Goal: Task Accomplishment & Management: Complete application form

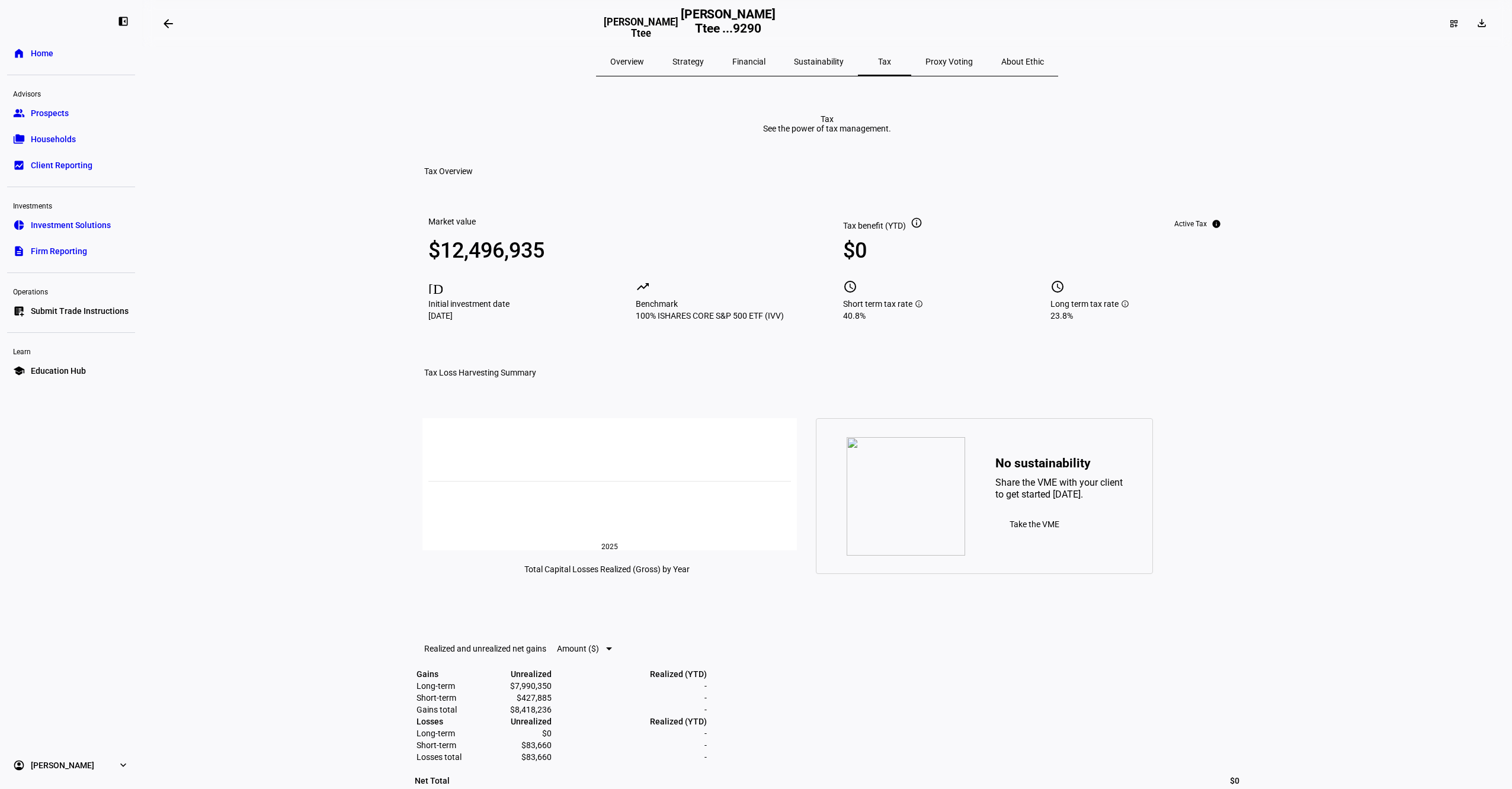
click at [75, 309] on span "Submit Trade Instructions" at bounding box center [79, 311] width 97 height 12
click at [82, 307] on span "Submit Trade Instructions" at bounding box center [79, 311] width 97 height 12
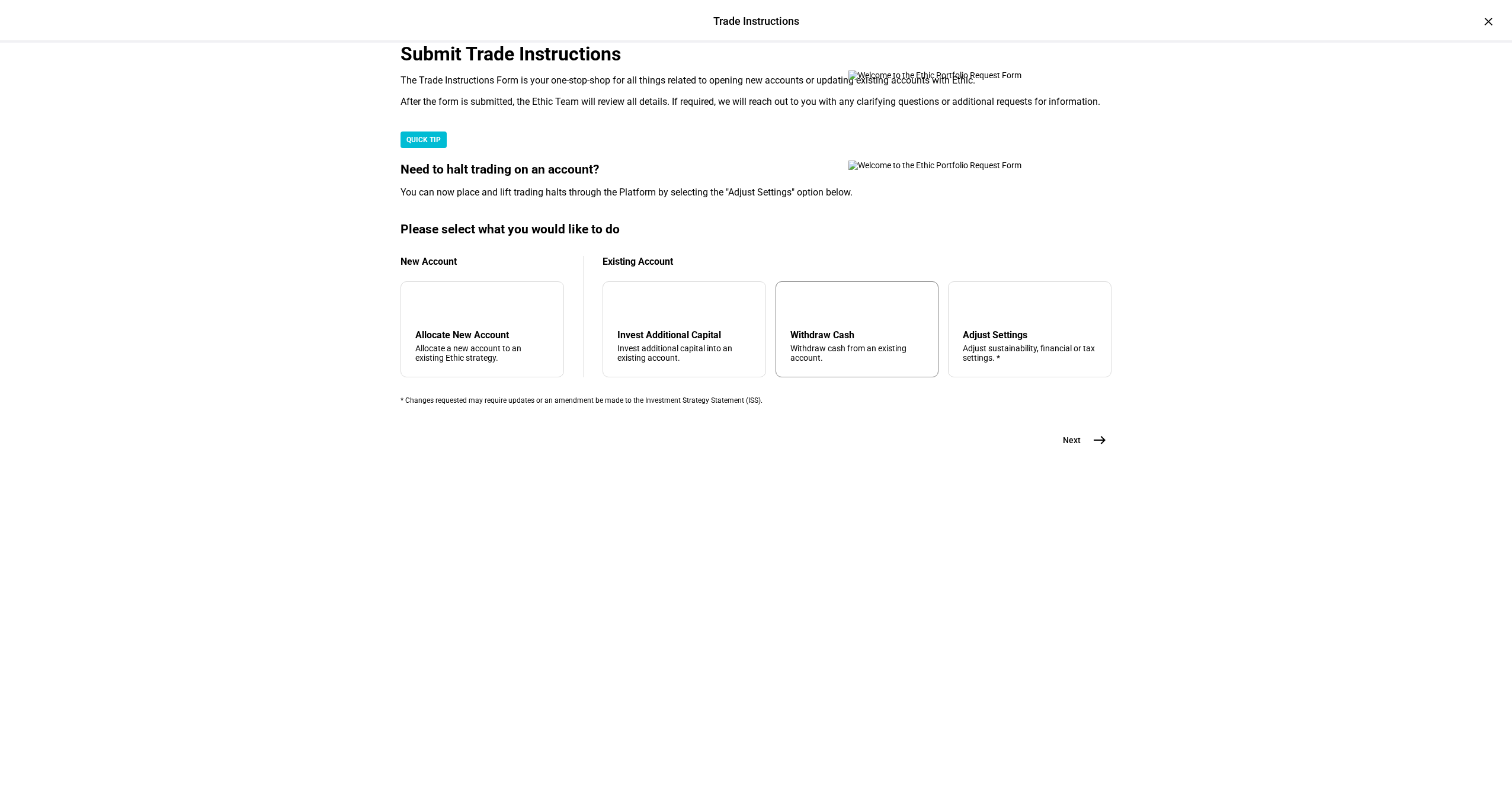
click at [825, 377] on div "arrow_upward Withdraw Cash Withdraw cash from an existing account." at bounding box center [857, 329] width 164 height 96
click at [1093, 447] on mat-icon "east" at bounding box center [1100, 440] width 14 height 14
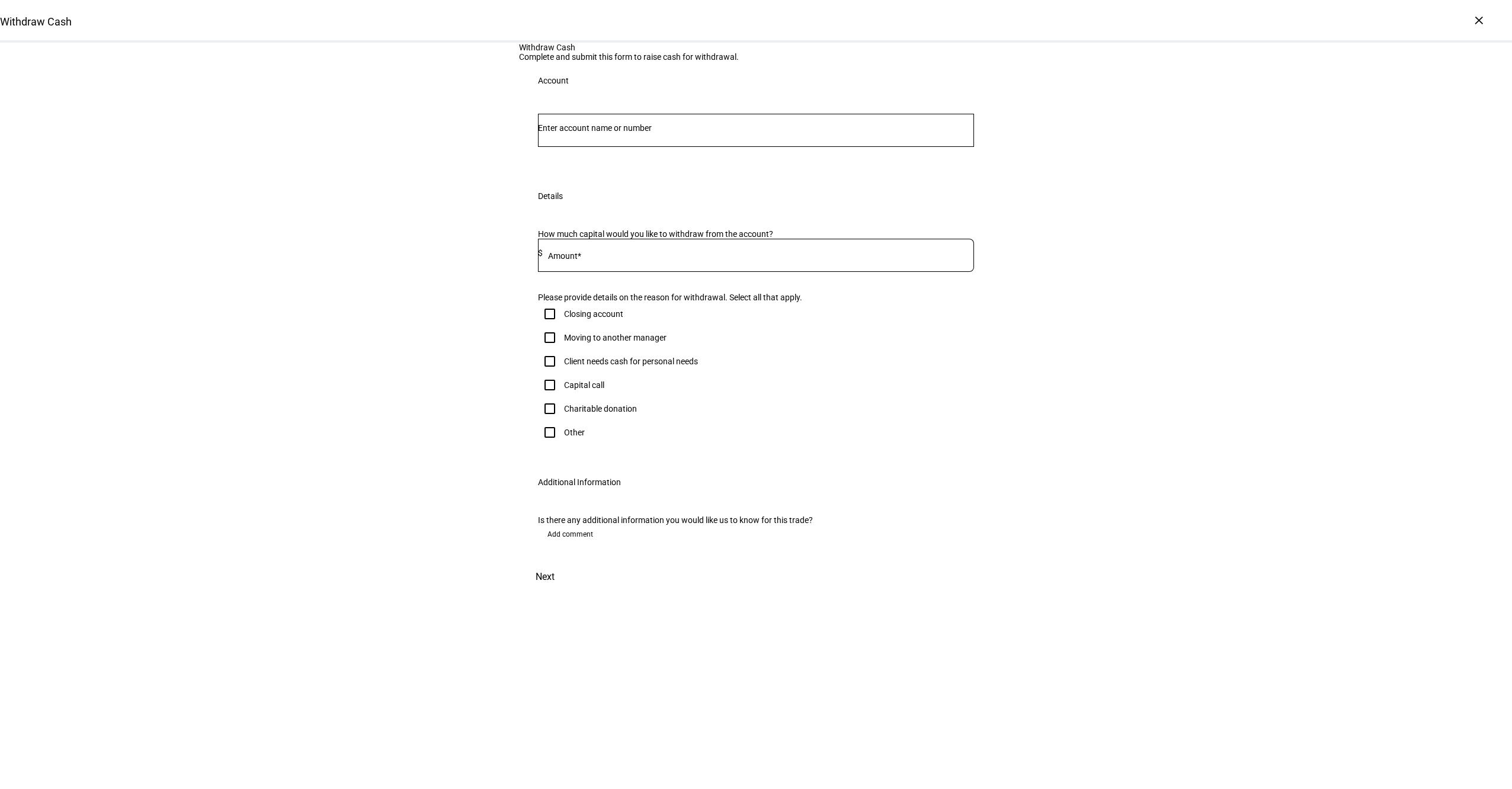
click at [609, 133] on input "Number" at bounding box center [755, 127] width 436 height 9
type input "5284"
click at [604, 311] on span "[PERSON_NAME]" at bounding box center [589, 308] width 72 height 14
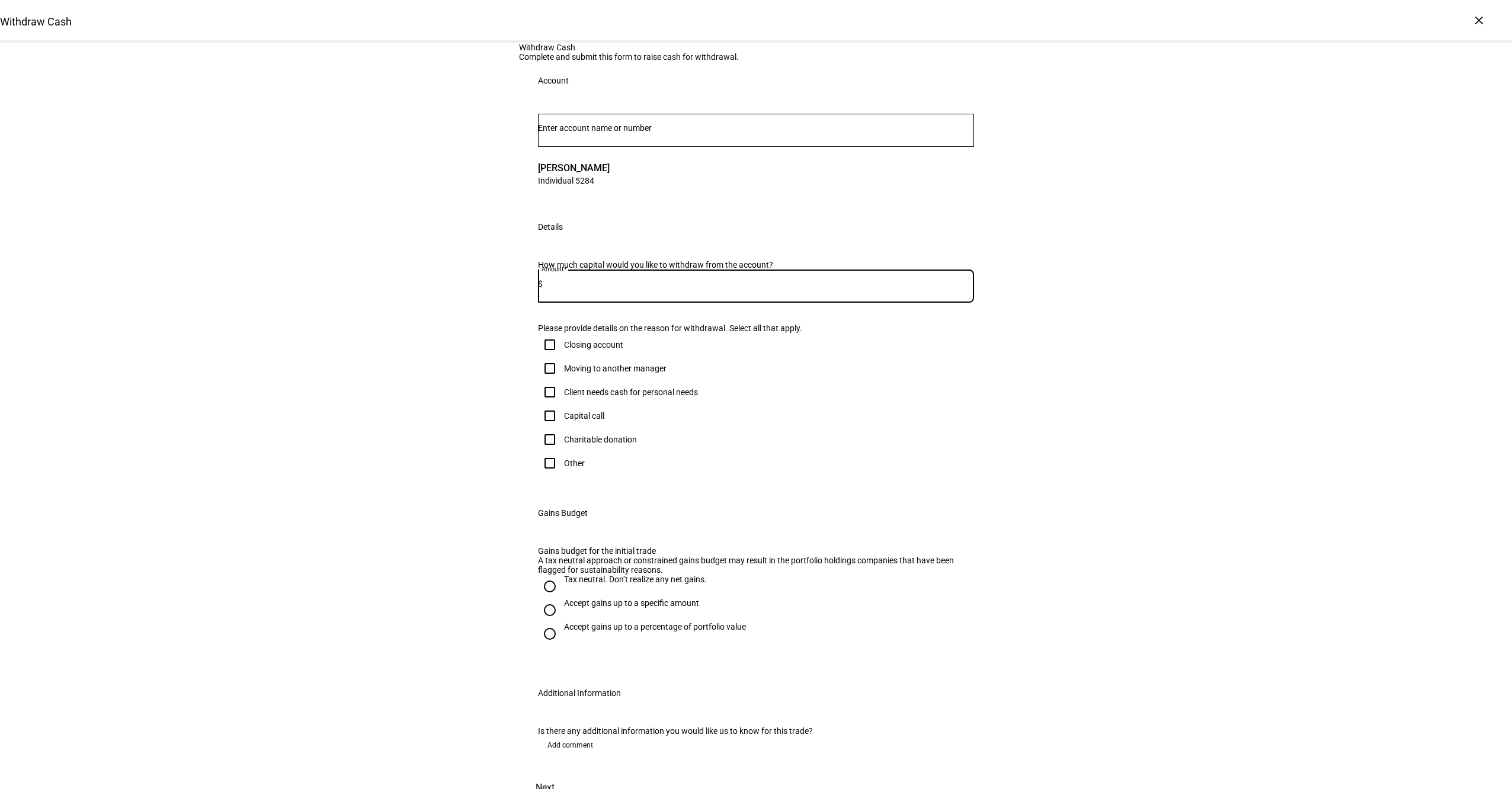
click at [601, 289] on input at bounding box center [758, 283] width 431 height 9
type input "26,000"
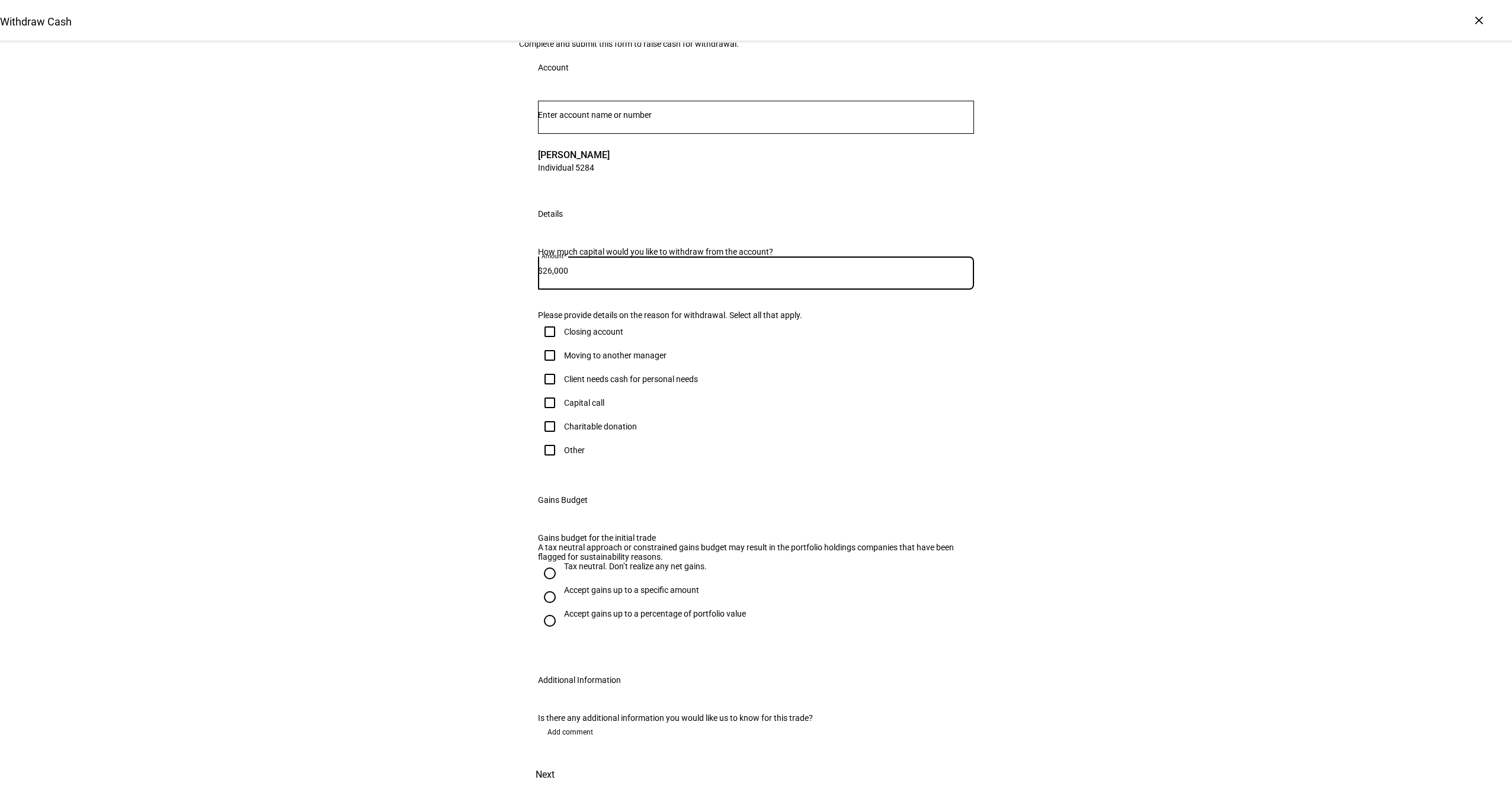
scroll to position [149, 0]
click at [208, 488] on div "Withdraw Cash Complete and submit this form to raise cash for withdrawal. Accou…" at bounding box center [756, 409] width 1512 height 759
click at [568, 585] on div "Accept gains up to a specific amount" at bounding box center [632, 589] width 135 height 9
click at [562, 585] on input "Accept gains up to a specific amount" at bounding box center [549, 596] width 23 height 23
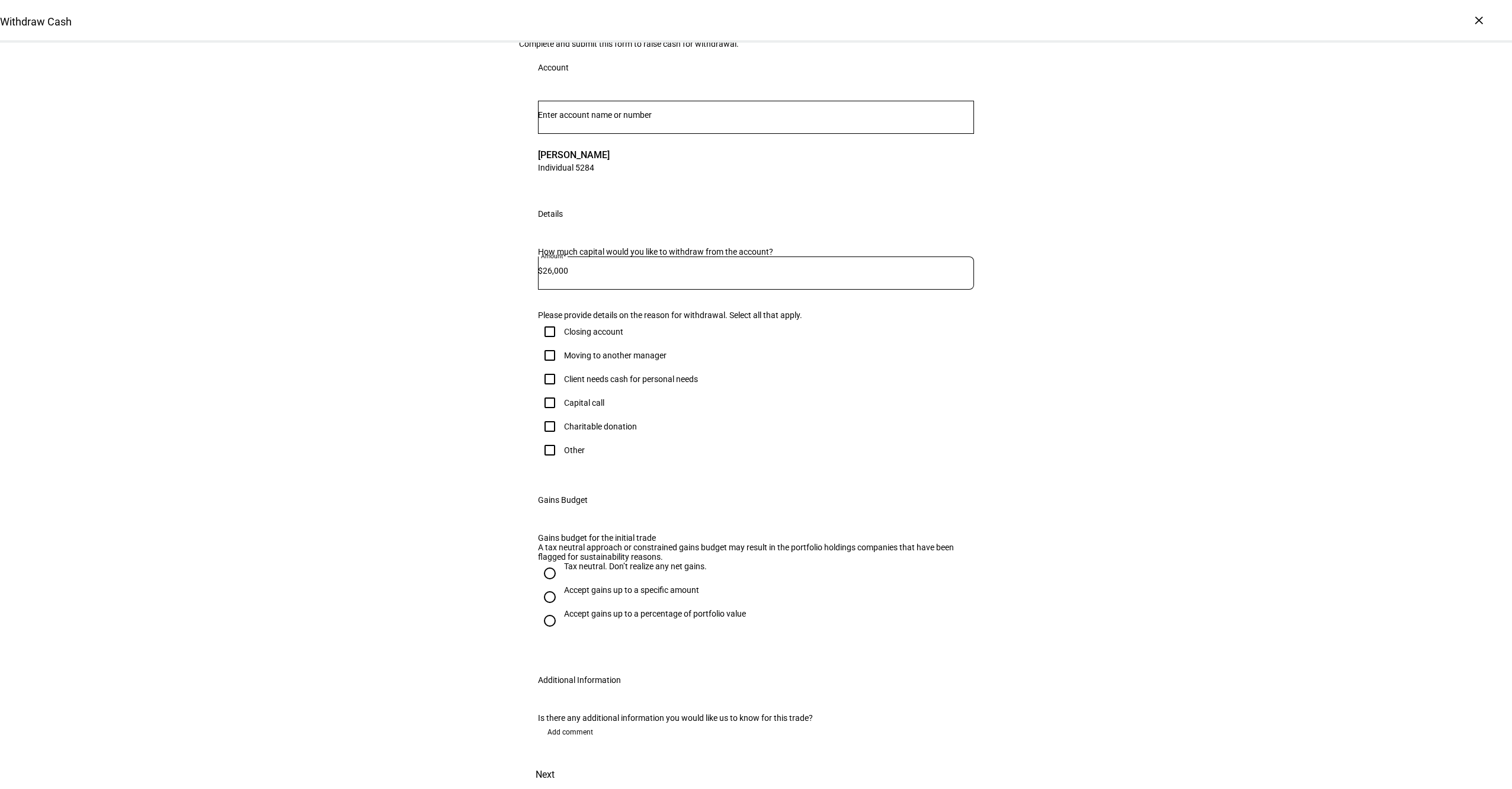
radio input "true"
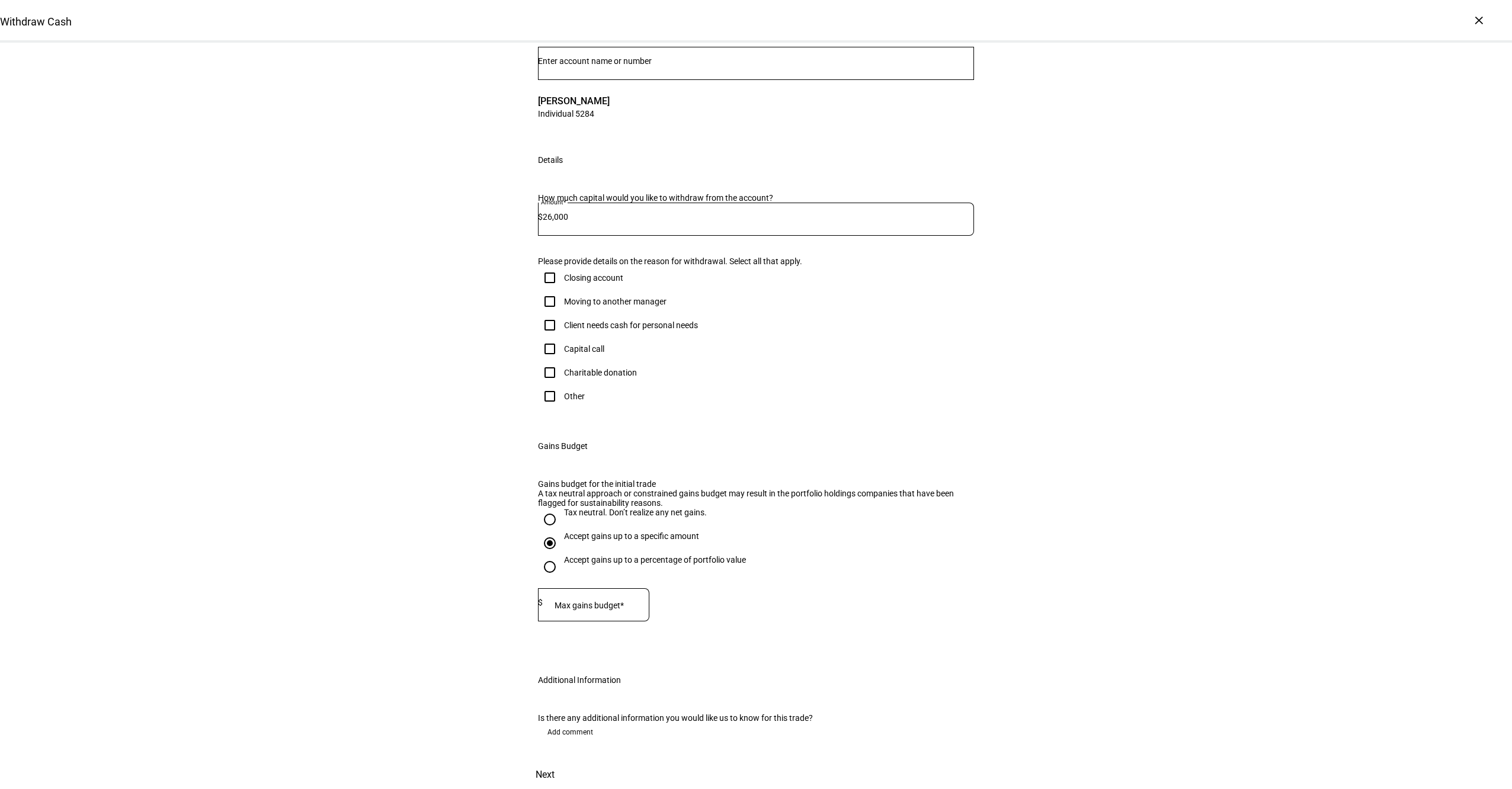
click at [577, 601] on mat-label "Max gains budget*" at bounding box center [589, 605] width 69 height 9
type input "20,000"
click at [257, 682] on div "Withdraw Cash Complete and submit this form to raise cash for withdrawal. Accou…" at bounding box center [756, 382] width 1512 height 813
click at [555, 761] on span "Next" at bounding box center [545, 775] width 19 height 28
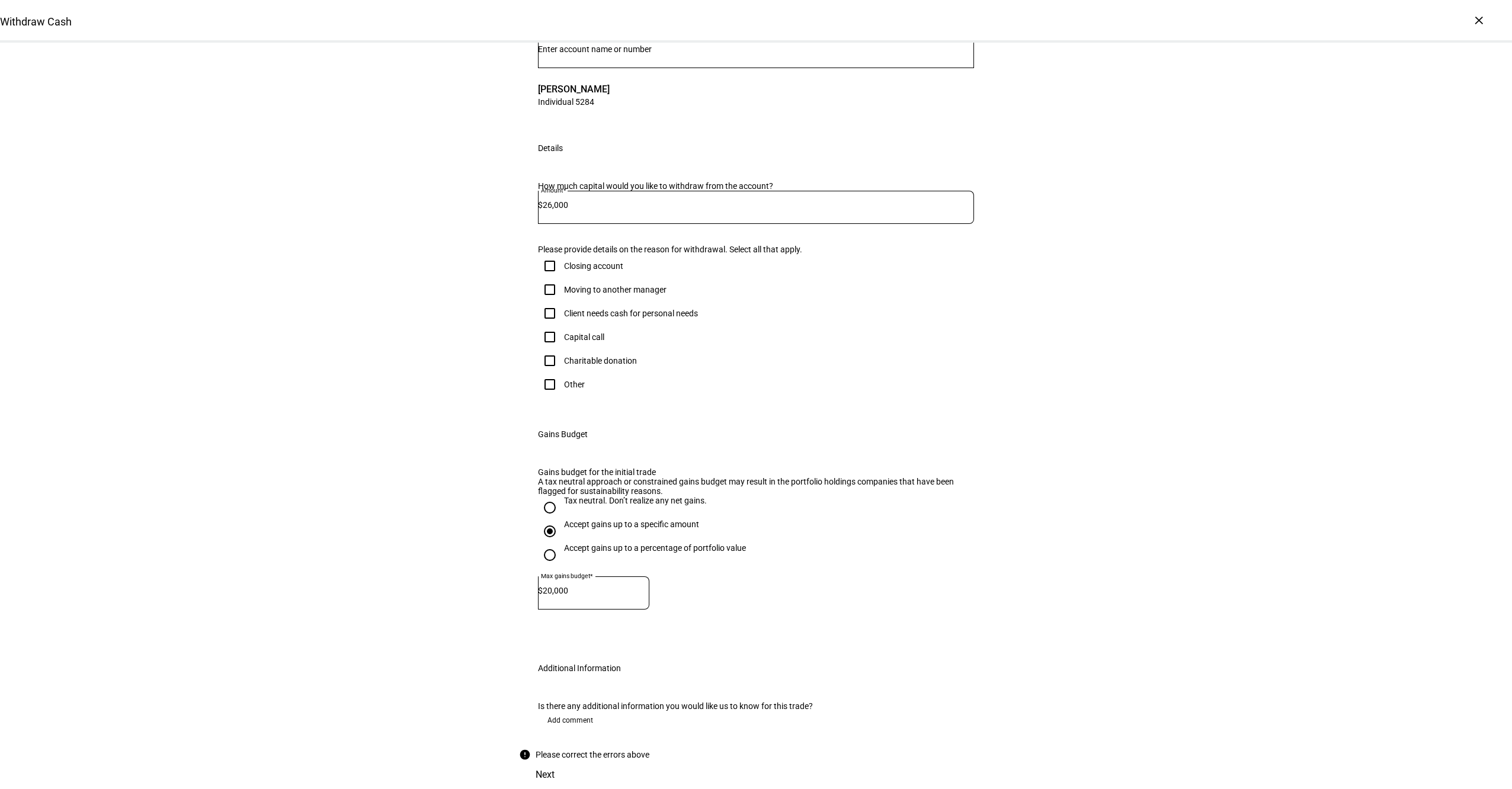
click at [618, 301] on div "Client needs cash for personal needs" at bounding box center [617, 313] width 160 height 23
click at [618, 308] on div "Client needs cash for personal needs" at bounding box center [631, 313] width 134 height 9
click at [562, 301] on input "Client needs cash for personal needs" at bounding box center [549, 313] width 23 height 23
checkbox input "true"
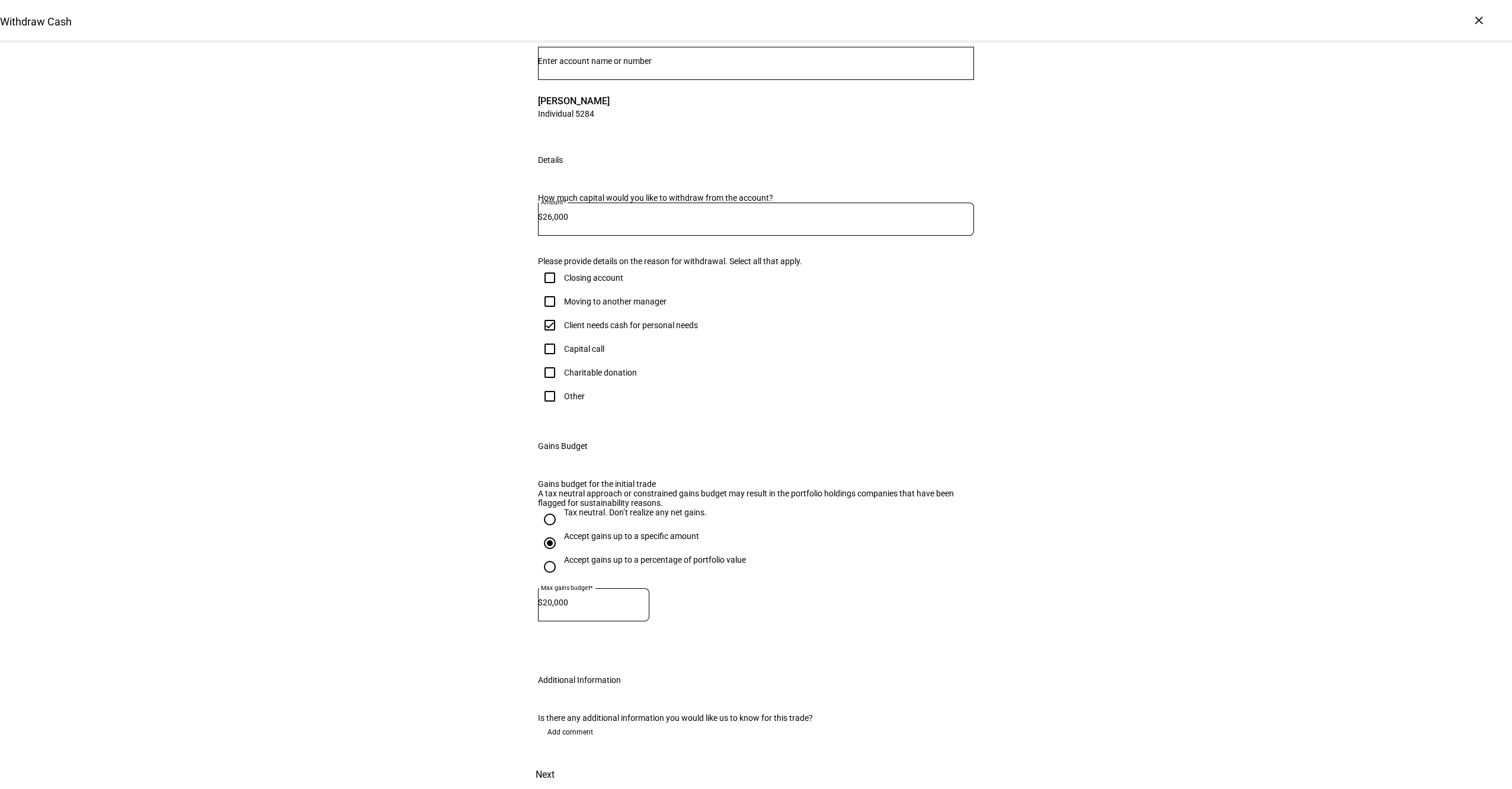
click at [555, 761] on span "Next" at bounding box center [545, 775] width 19 height 28
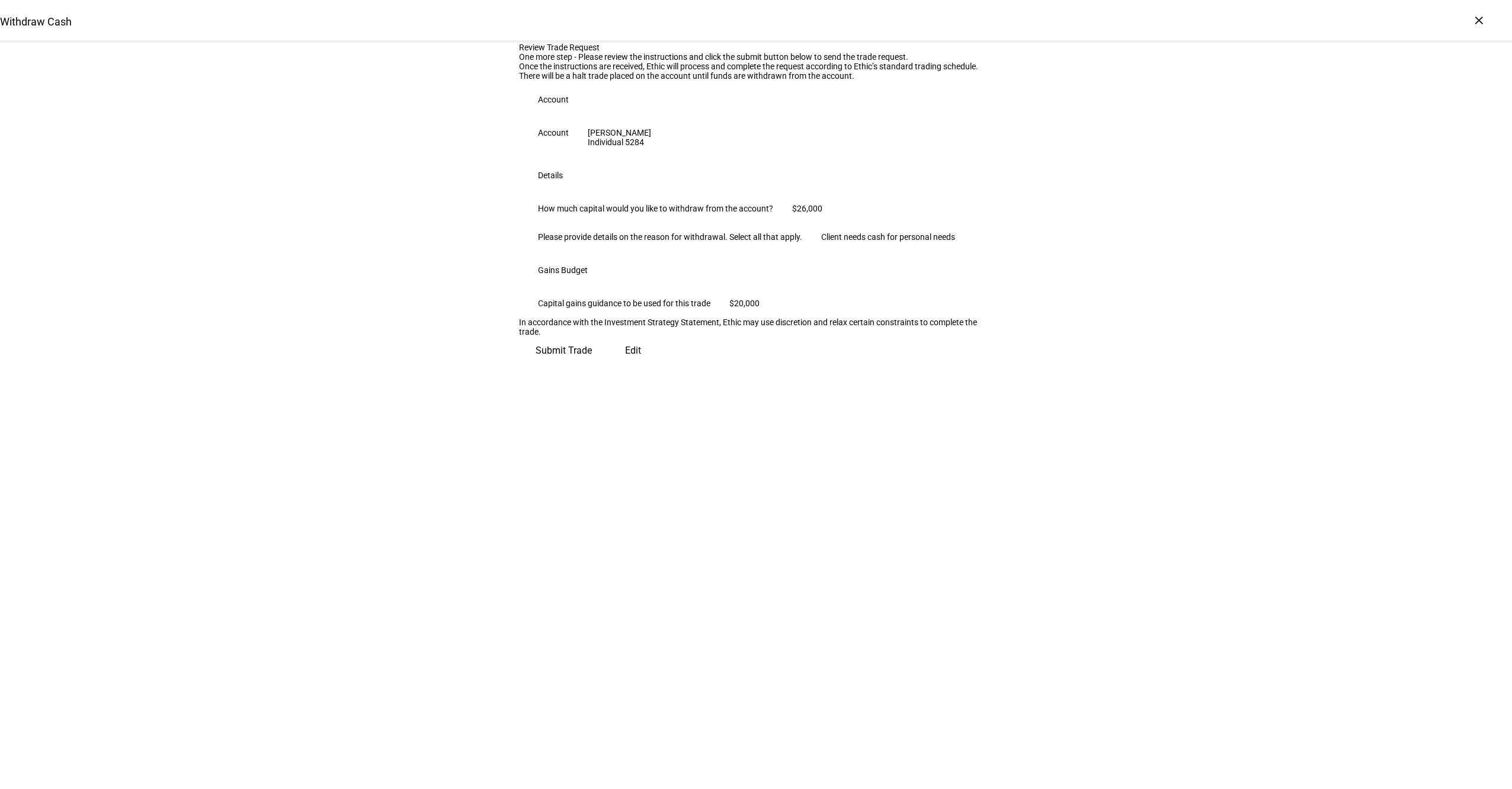
click at [592, 365] on span "Submit Trade" at bounding box center [563, 350] width 56 height 28
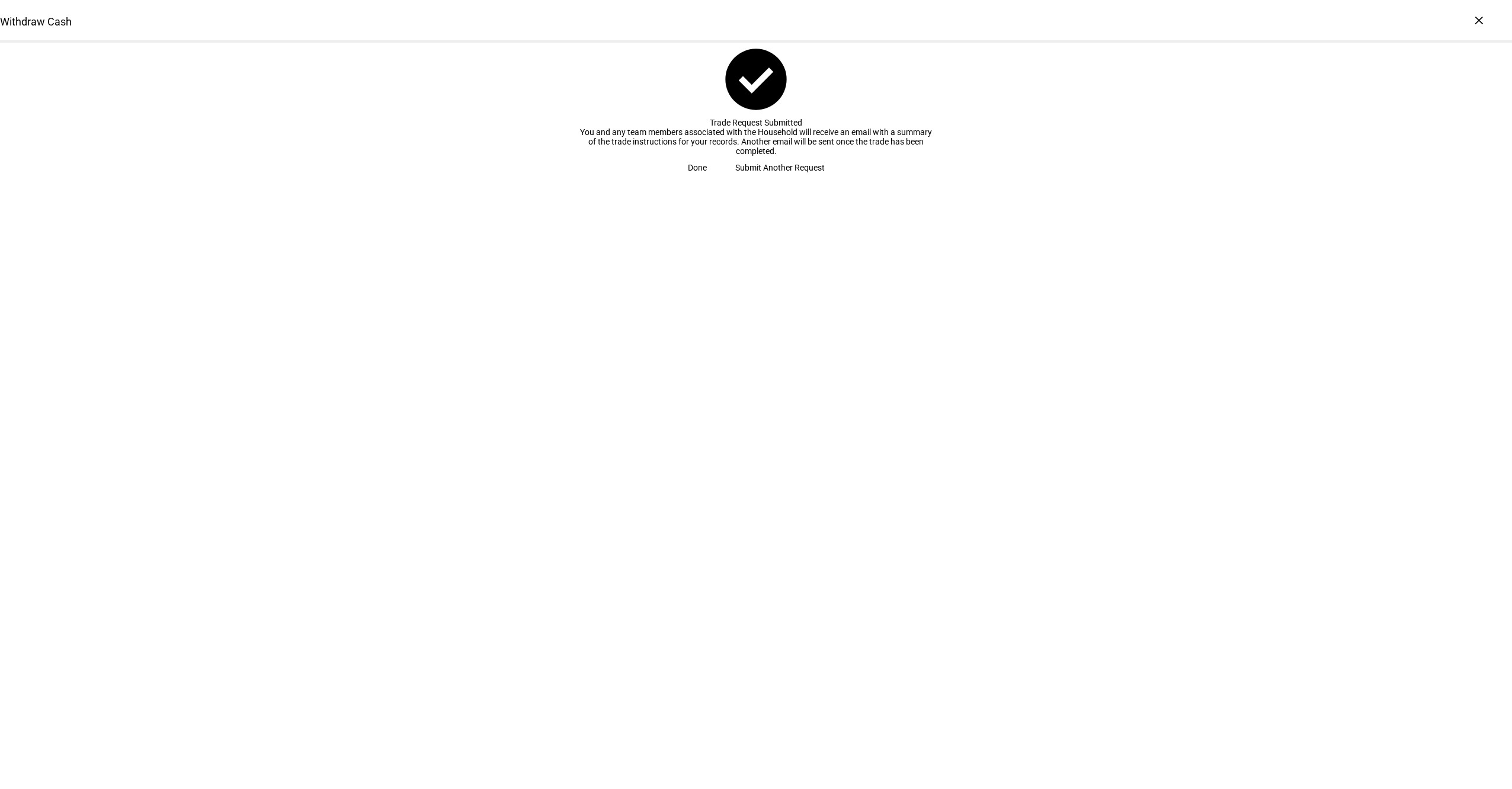
click at [721, 179] on span at bounding box center [697, 167] width 48 height 23
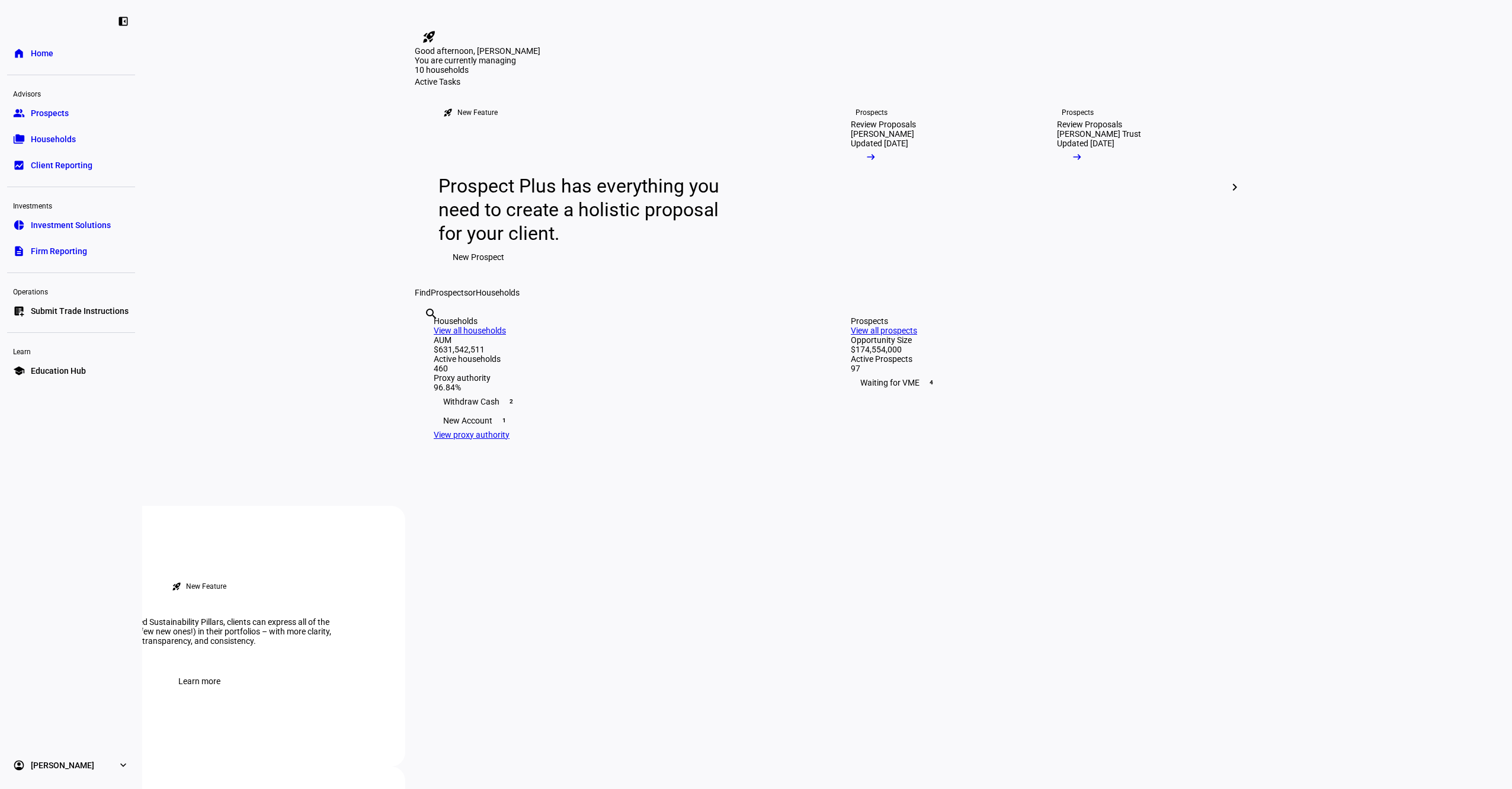
click at [92, 307] on span "Submit Trade Instructions" at bounding box center [79, 311] width 97 height 12
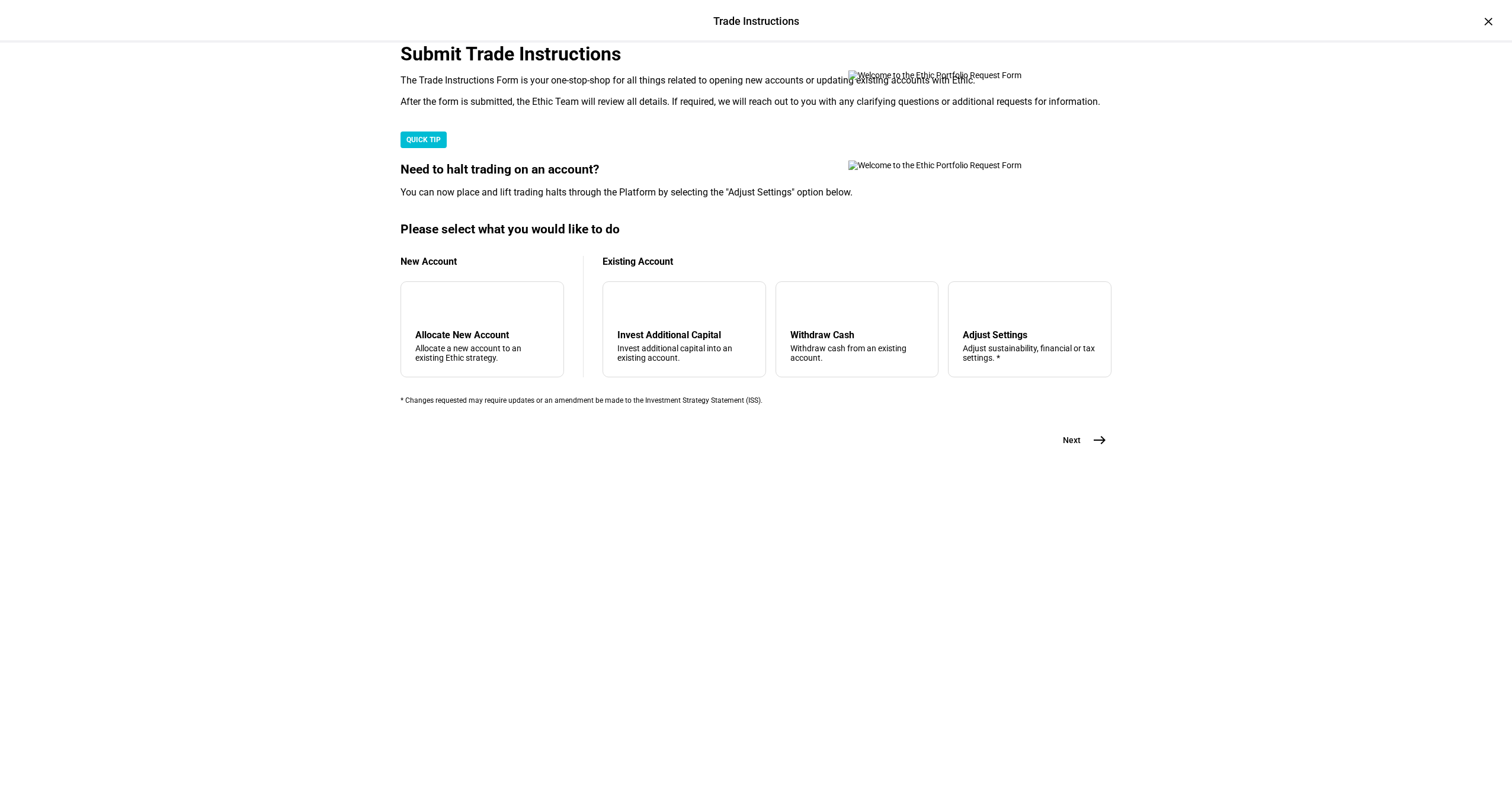
scroll to position [37, 0]
click at [834, 377] on div "arrow_upward Withdraw Cash Withdraw cash from an existing account." at bounding box center [857, 329] width 164 height 96
click at [1092, 447] on mat-icon "east" at bounding box center [1100, 440] width 14 height 14
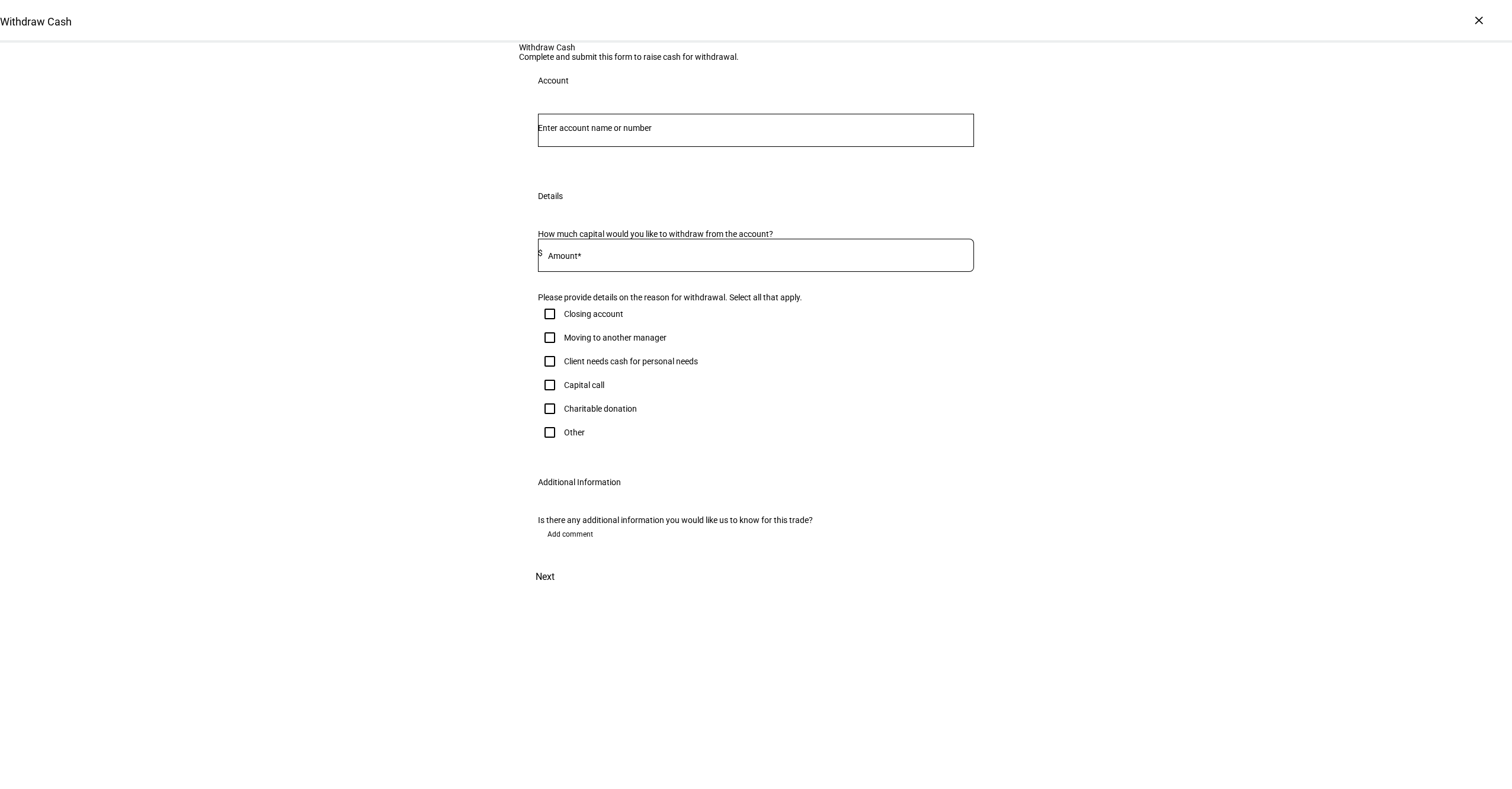
click at [580, 158] on div at bounding box center [755, 153] width 436 height 11
click at [580, 147] on div at bounding box center [755, 130] width 436 height 33
type input "9290"
click at [627, 301] on div "[PERSON_NAME] Ttee Trust 9290" at bounding box center [600, 313] width 100 height 31
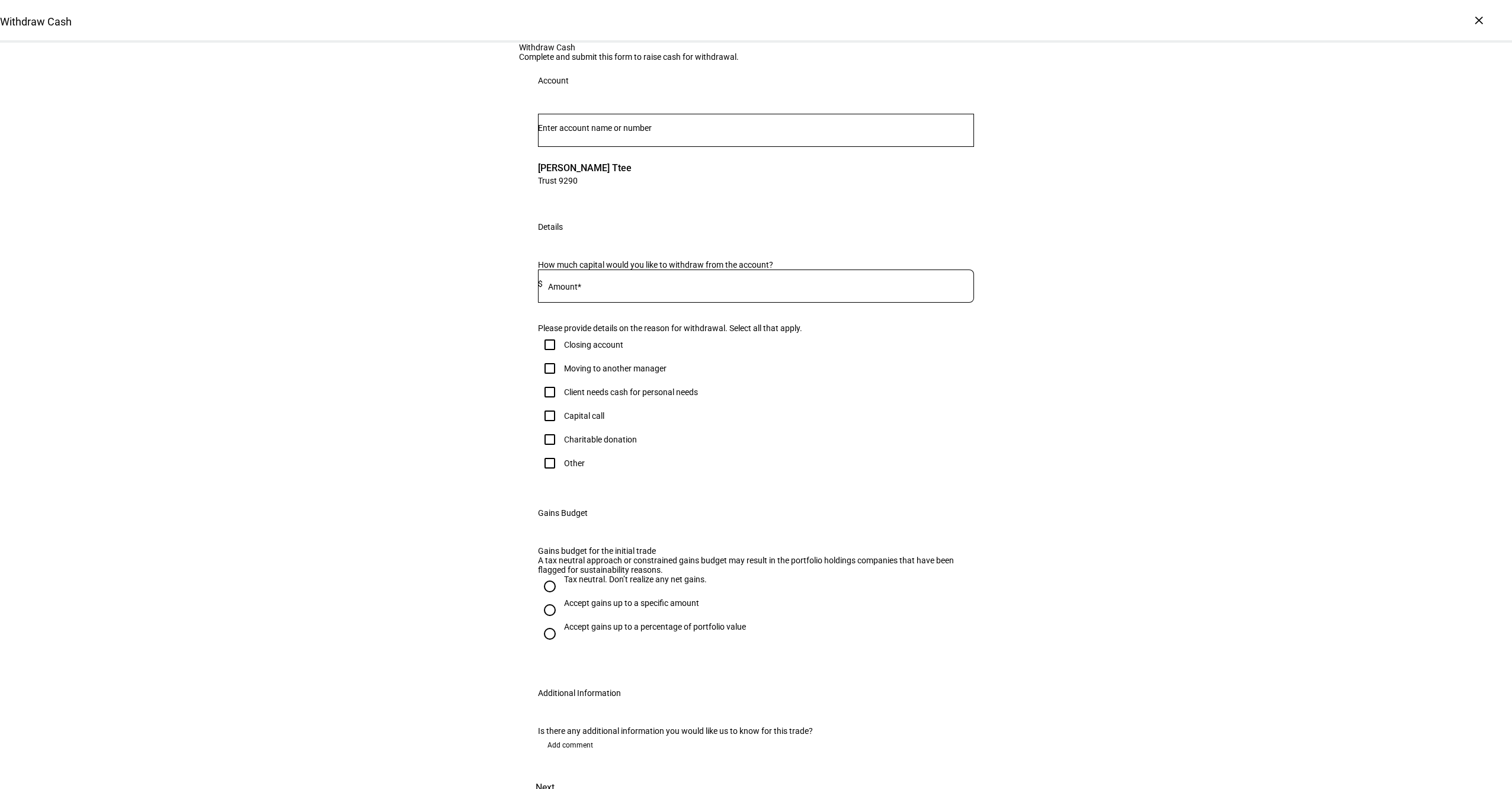
click at [679, 303] on div at bounding box center [758, 286] width 431 height 33
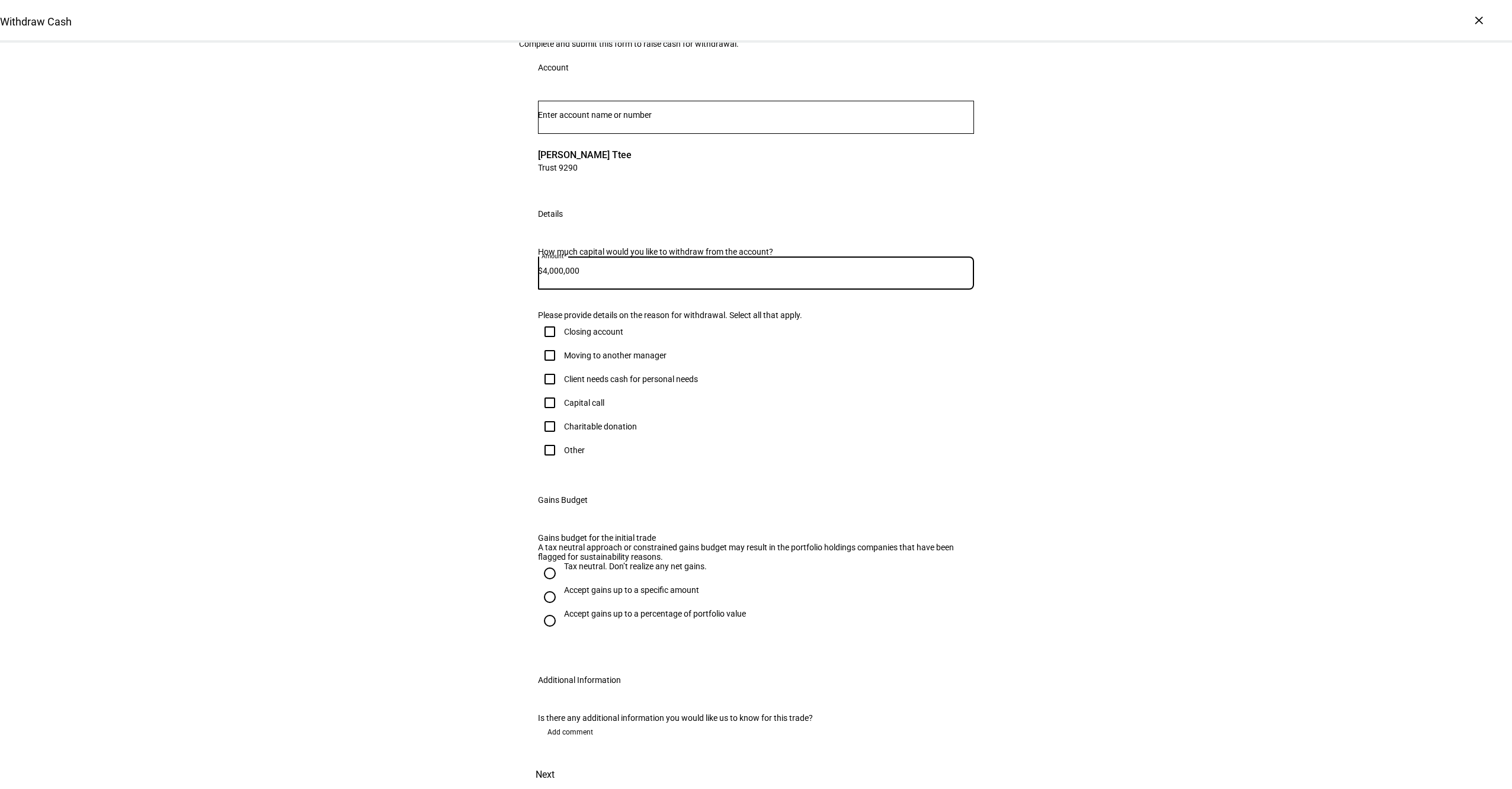
scroll to position [169, 0]
type input "4,000,000"
click at [565, 446] on div "Other" at bounding box center [574, 449] width 21 height 9
click at [562, 446] on input "Other" at bounding box center [549, 449] width 23 height 23
checkbox input "true"
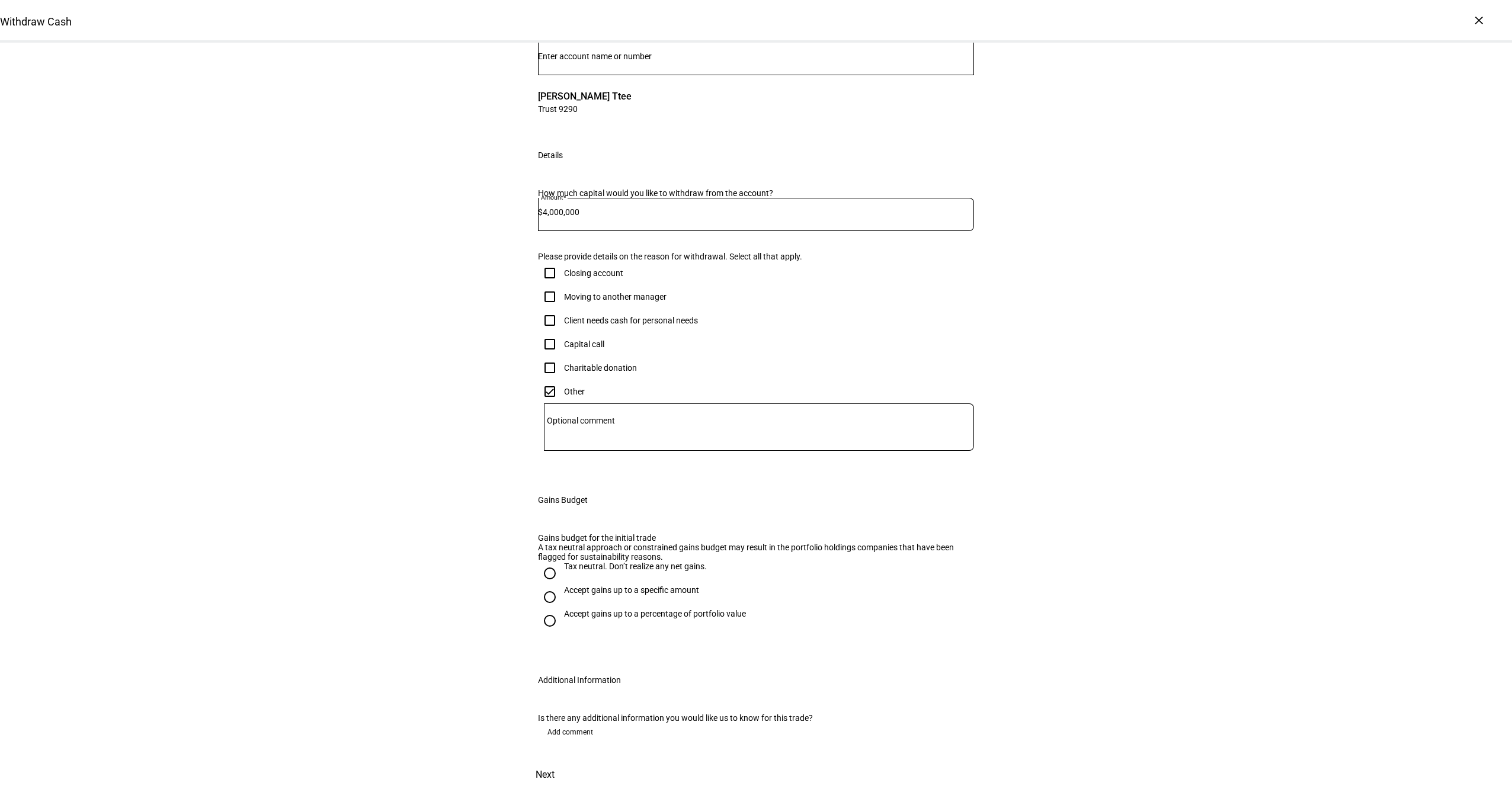
click at [595, 441] on textarea "Optional comment" at bounding box center [759, 427] width 430 height 28
type textarea "rebalancing overall asset allocation"
click at [589, 585] on div "Accept gains up to a specific amount" at bounding box center [632, 589] width 135 height 9
click at [562, 585] on input "Accept gains up to a specific amount" at bounding box center [549, 596] width 23 height 23
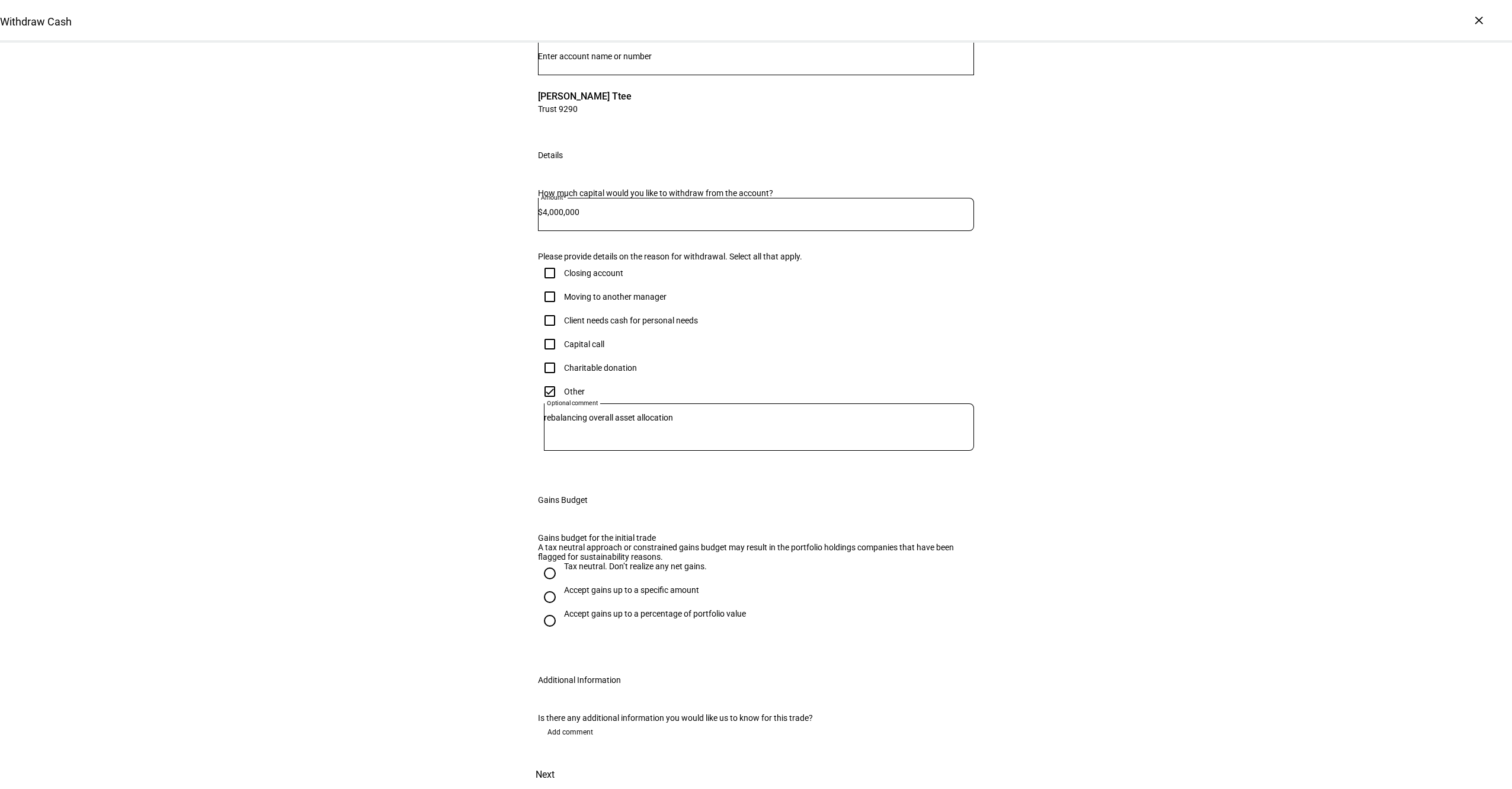
radio input "true"
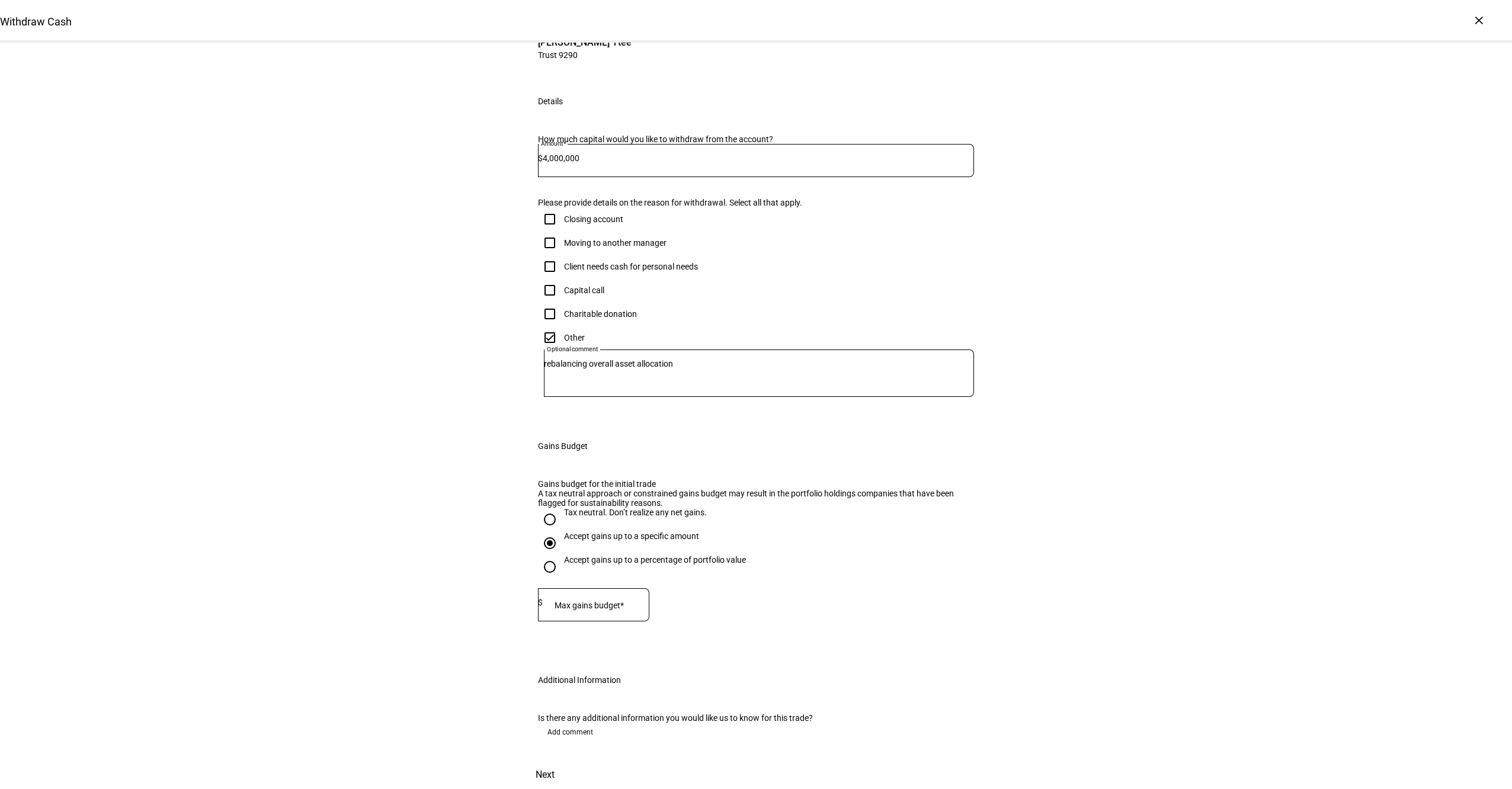
click at [602, 601] on mat-label "Max gains budget*" at bounding box center [589, 605] width 69 height 9
type input "525,000"
click at [1265, 489] on div "Withdraw Cash Complete and submit this form to raise cash for withdrawal. Accou…" at bounding box center [756, 353] width 1512 height 871
click at [573, 722] on span "Add comment" at bounding box center [570, 731] width 46 height 19
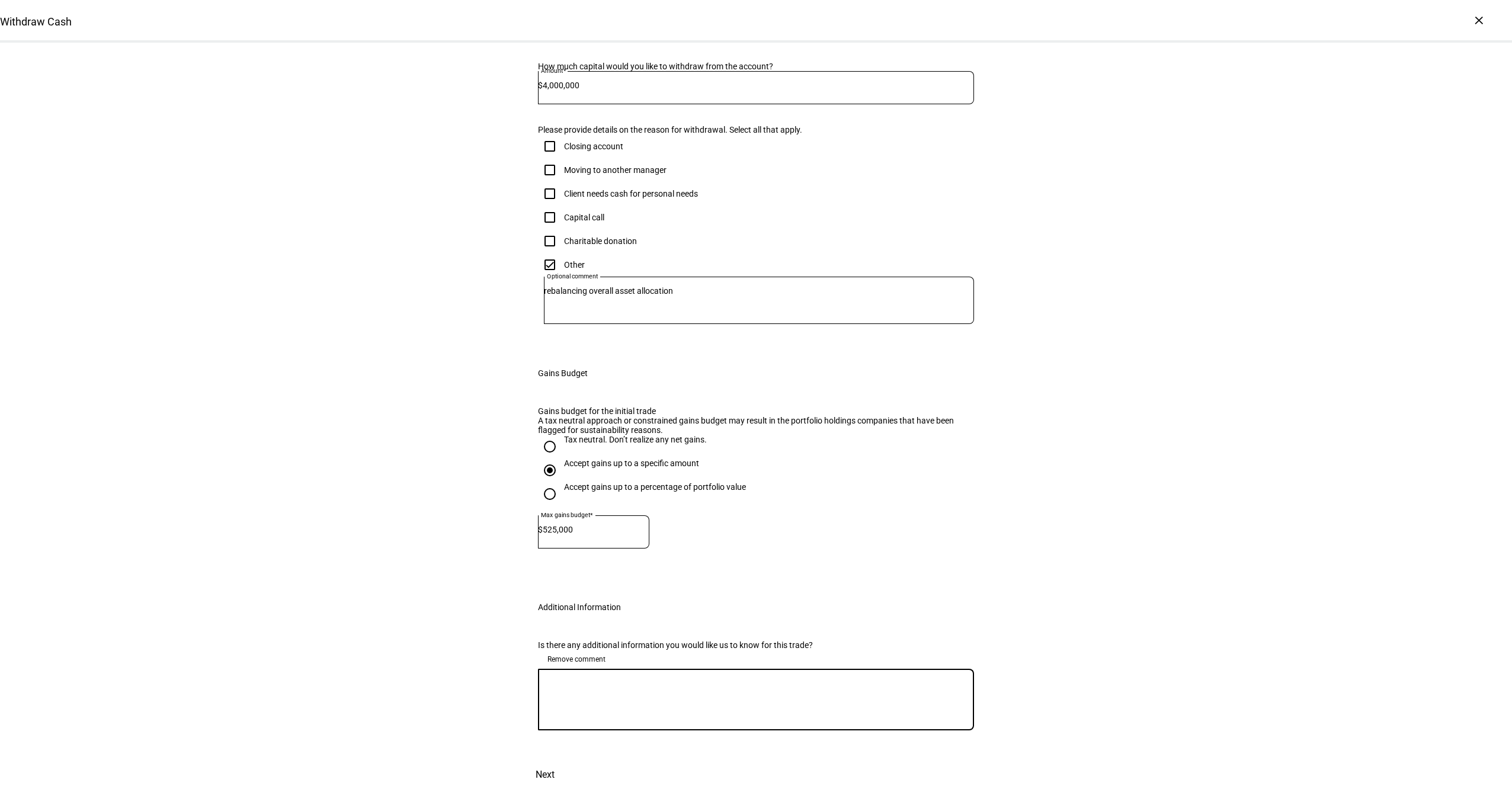
click at [573, 721] on textarea at bounding box center [755, 699] width 436 height 43
click at [673, 714] on textarea at bounding box center [755, 699] width 436 height 43
click at [659, 678] on textarea at bounding box center [755, 699] width 436 height 43
click at [699, 678] on textarea "Please reach out to [PERSON_NAME] for additional context." at bounding box center [755, 699] width 436 height 43
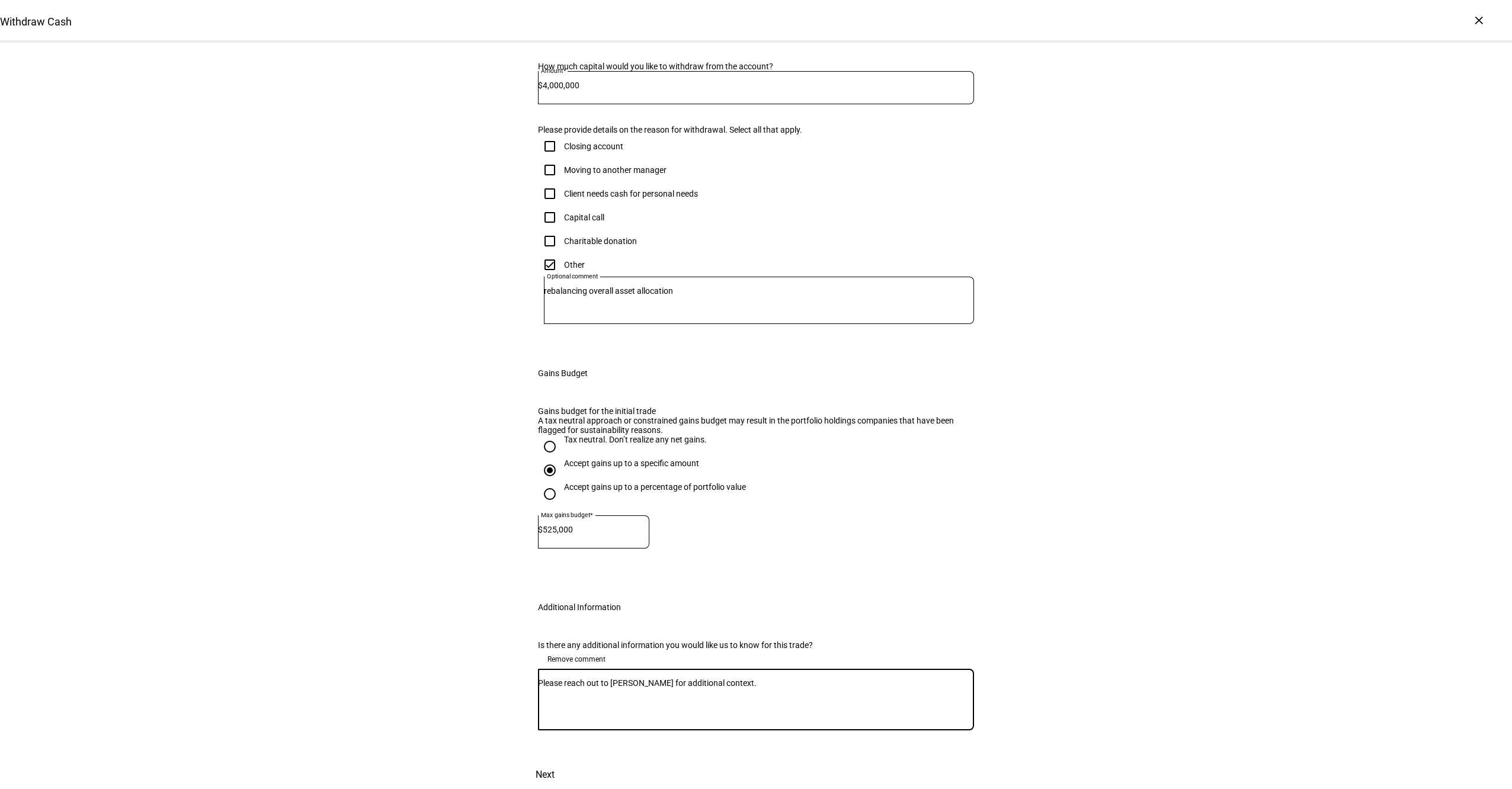
click at [699, 678] on textarea "Please reach out to [PERSON_NAME] for additional context." at bounding box center [755, 699] width 436 height 43
click at [711, 678] on textarea "Please reach out to [PERSON_NAME] for context." at bounding box center [755, 699] width 436 height 43
type textarea "Please reach out to [PERSON_NAME] for context."
click at [555, 761] on span "Next" at bounding box center [545, 775] width 19 height 28
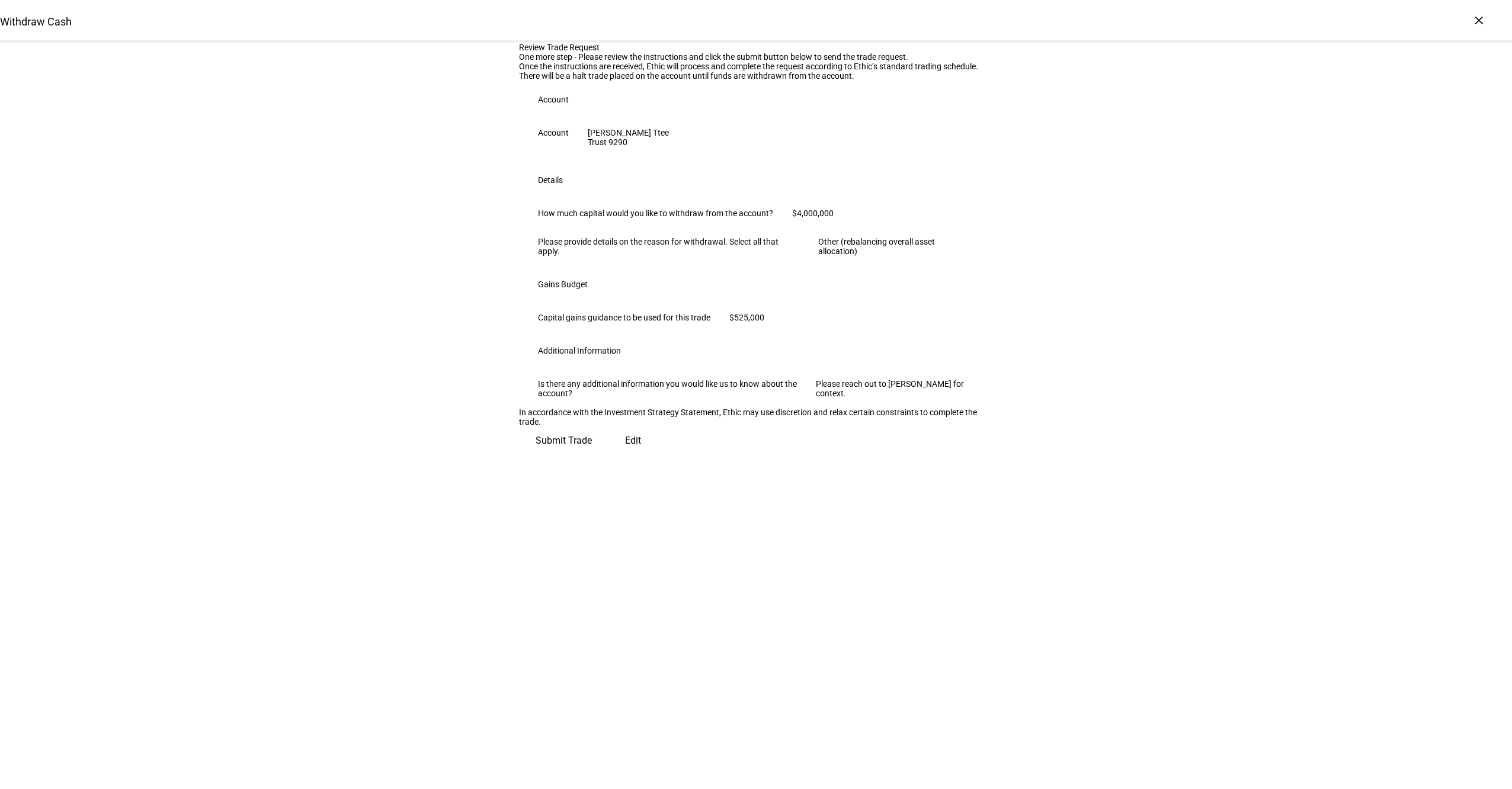
scroll to position [0, 0]
click at [592, 450] on span "Submit Trade" at bounding box center [563, 436] width 56 height 28
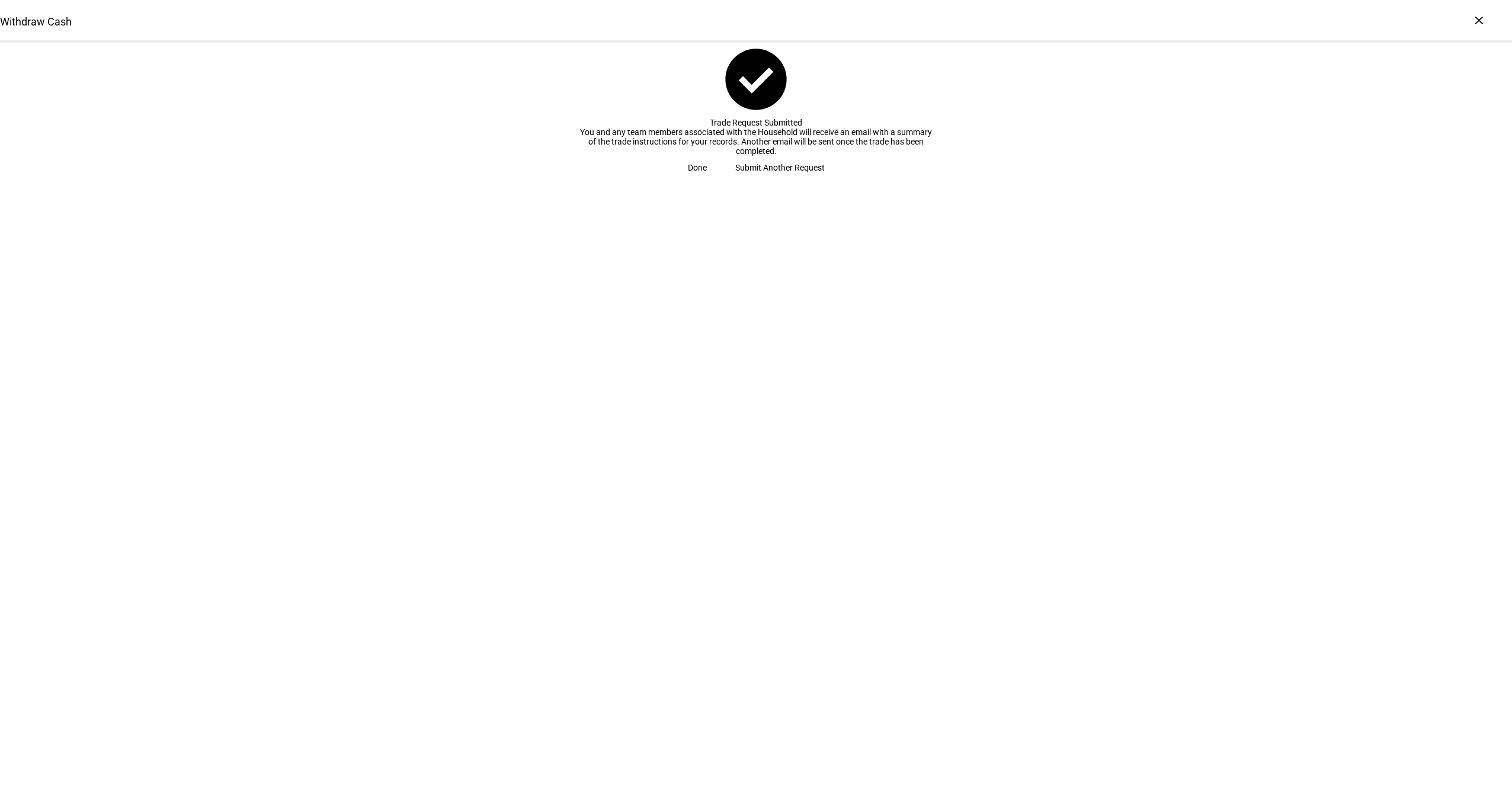
click at [721, 179] on span at bounding box center [697, 167] width 48 height 23
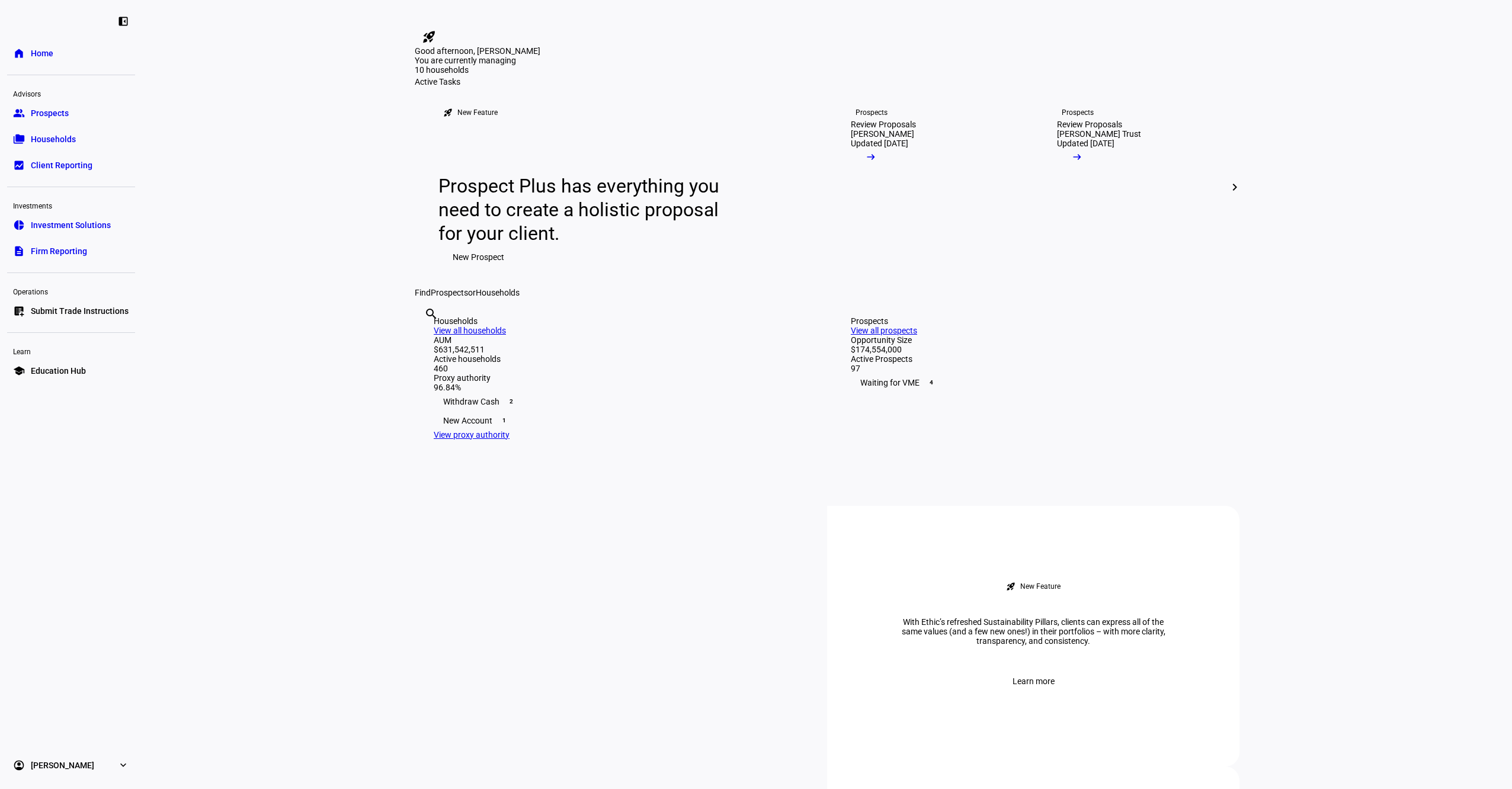
click at [119, 308] on span "Submit Trade Instructions" at bounding box center [79, 311] width 97 height 12
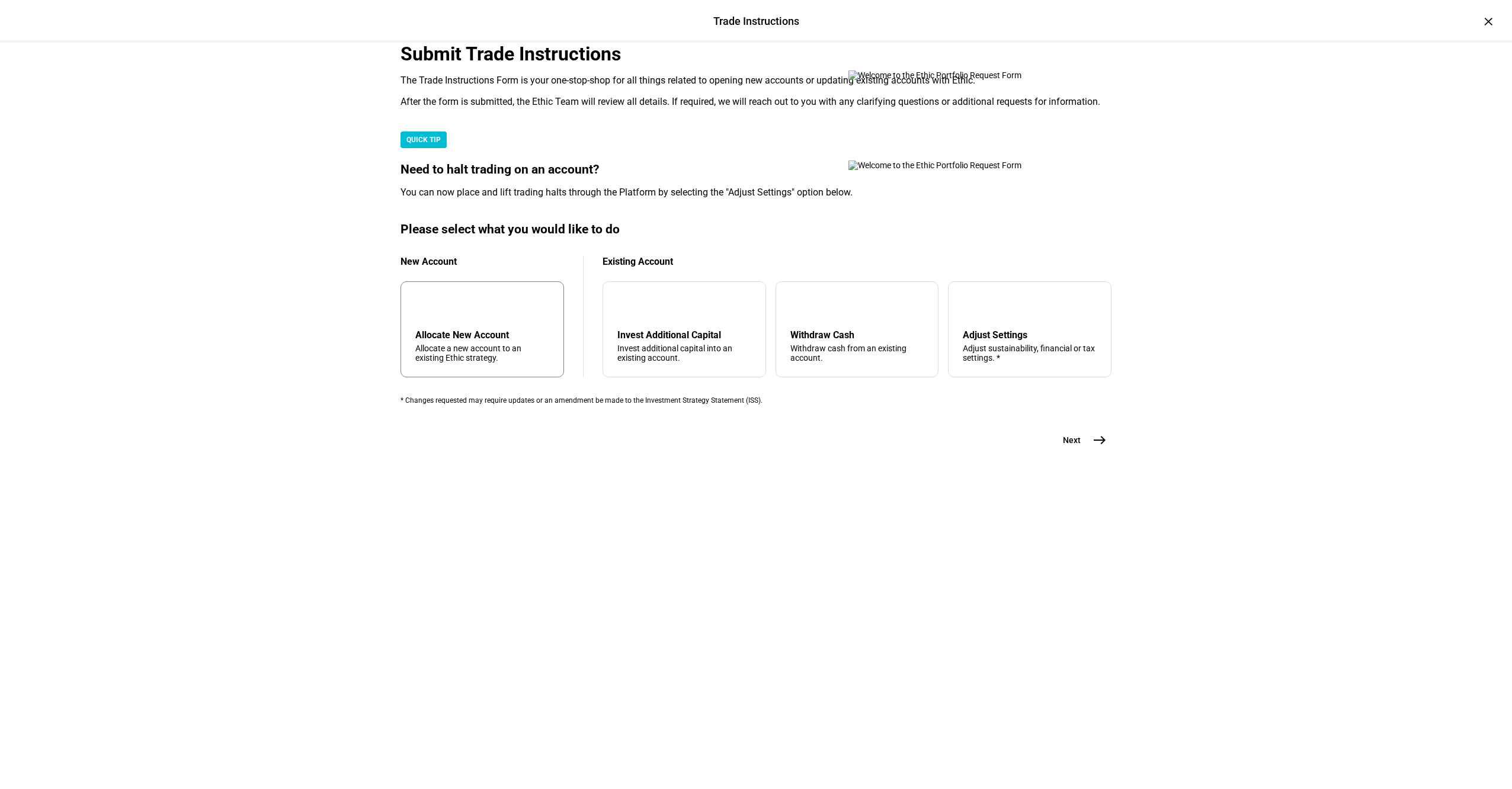
click at [556, 377] on div "add Allocate New Account Allocate a new account to an existing Ethic strategy." at bounding box center [482, 329] width 164 height 96
click at [1097, 447] on mat-icon "east" at bounding box center [1100, 440] width 14 height 14
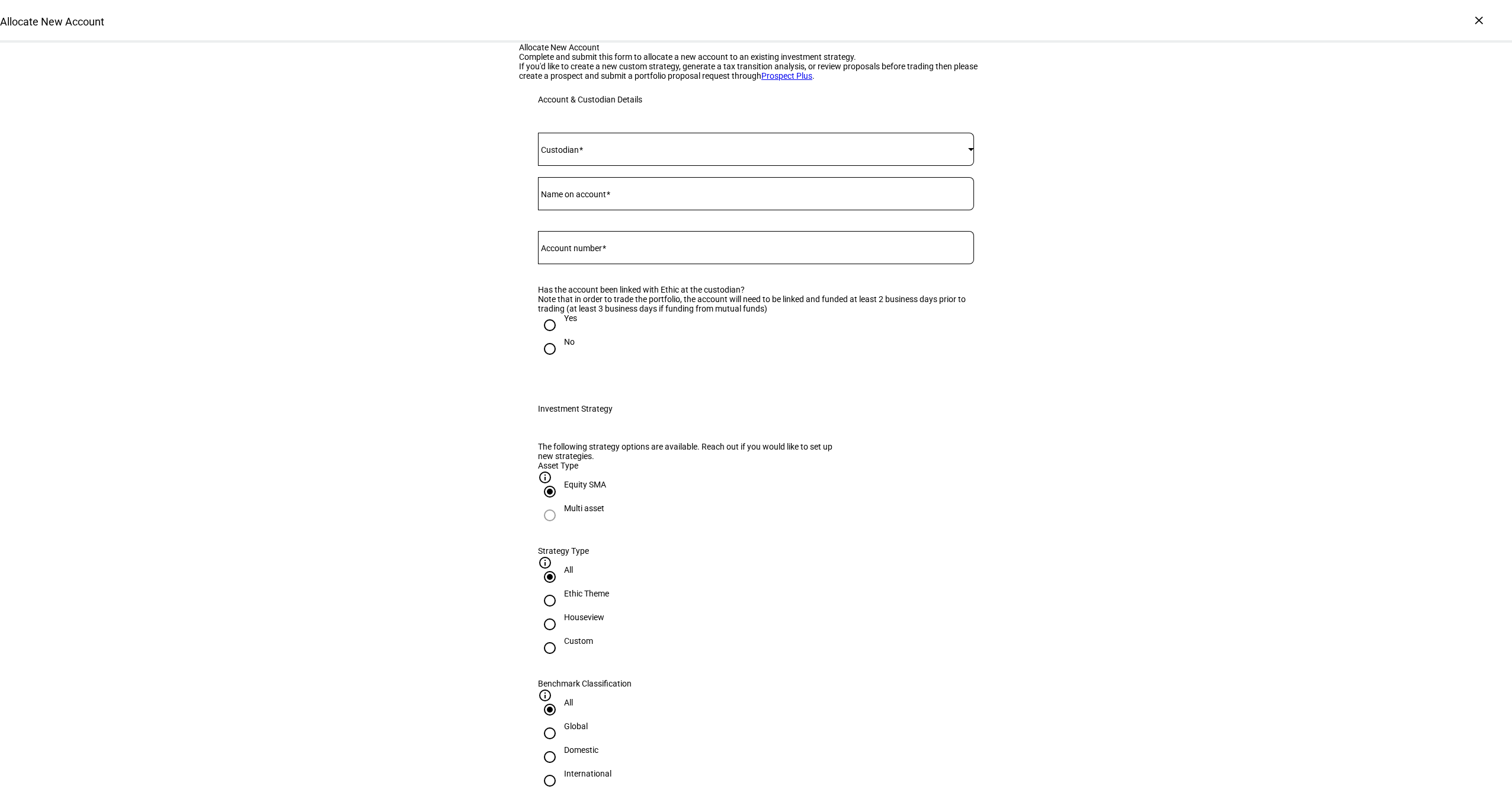
click at [634, 154] on span at bounding box center [752, 149] width 430 height 9
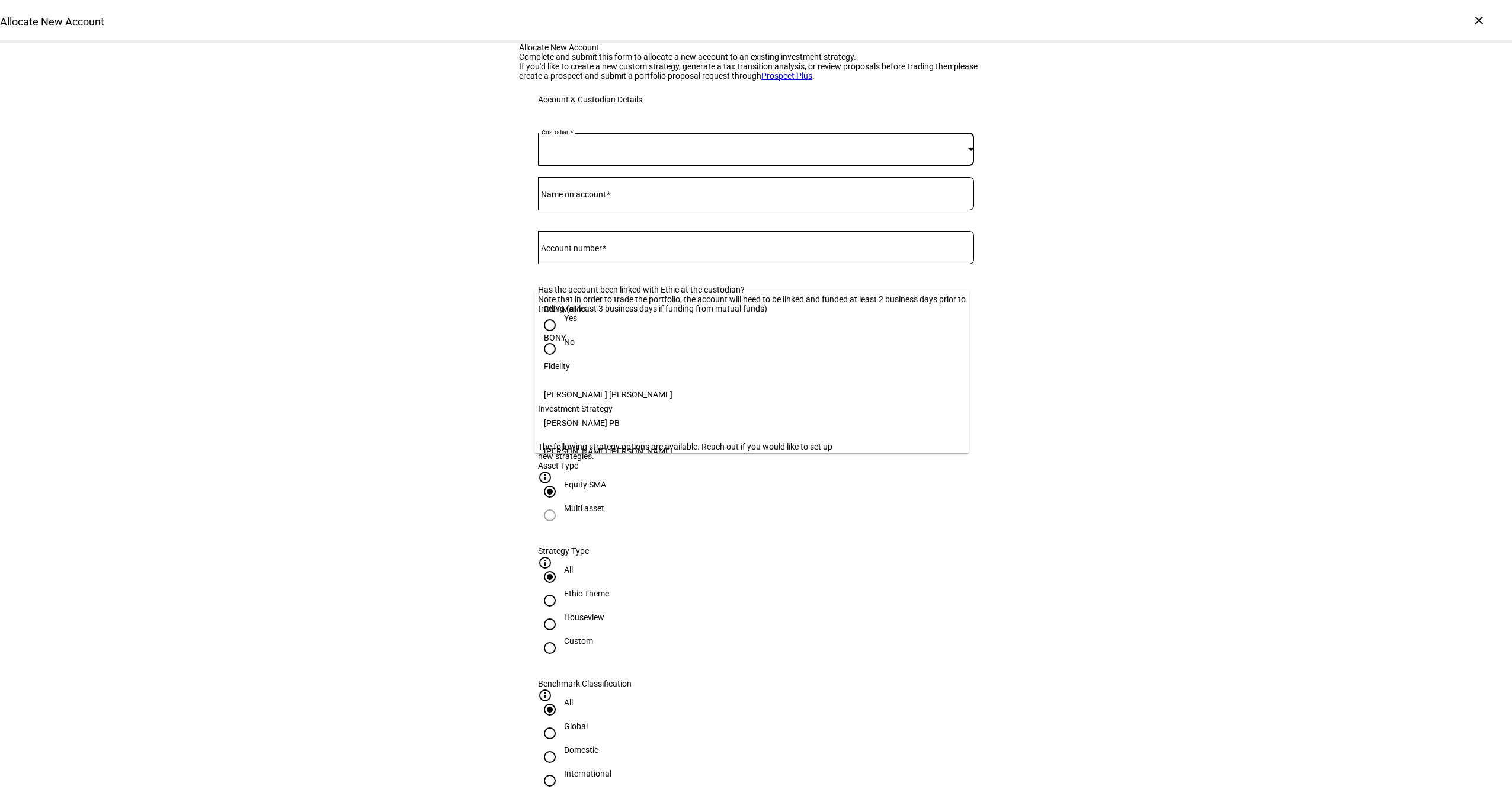
scroll to position [122, 0]
click at [601, 443] on mat-option "[PERSON_NAME]" at bounding box center [751, 444] width 435 height 28
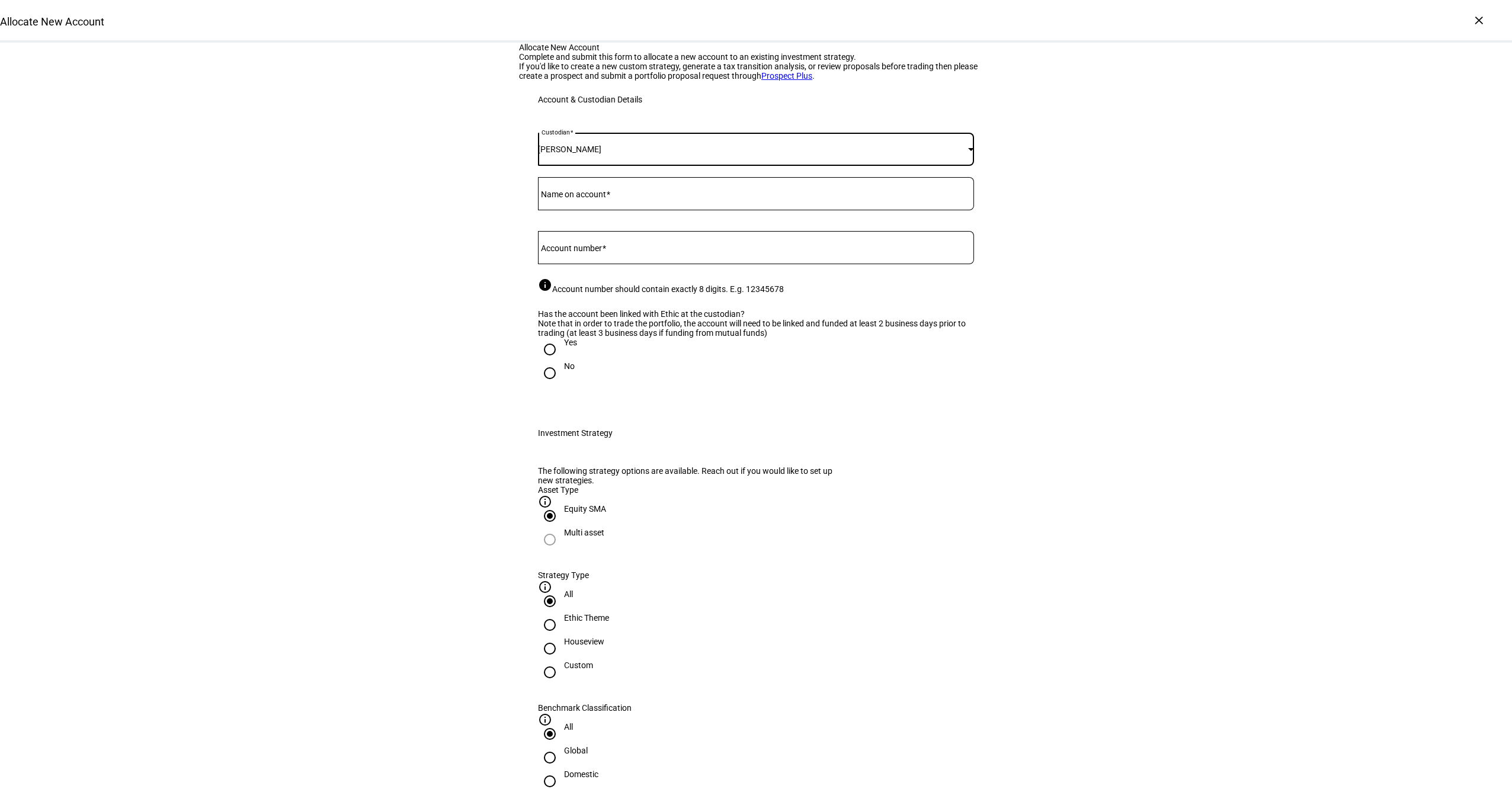
click at [594, 199] on mat-label "Name on account" at bounding box center [574, 194] width 65 height 9
click at [594, 196] on input "Name on account" at bounding box center [755, 190] width 436 height 9
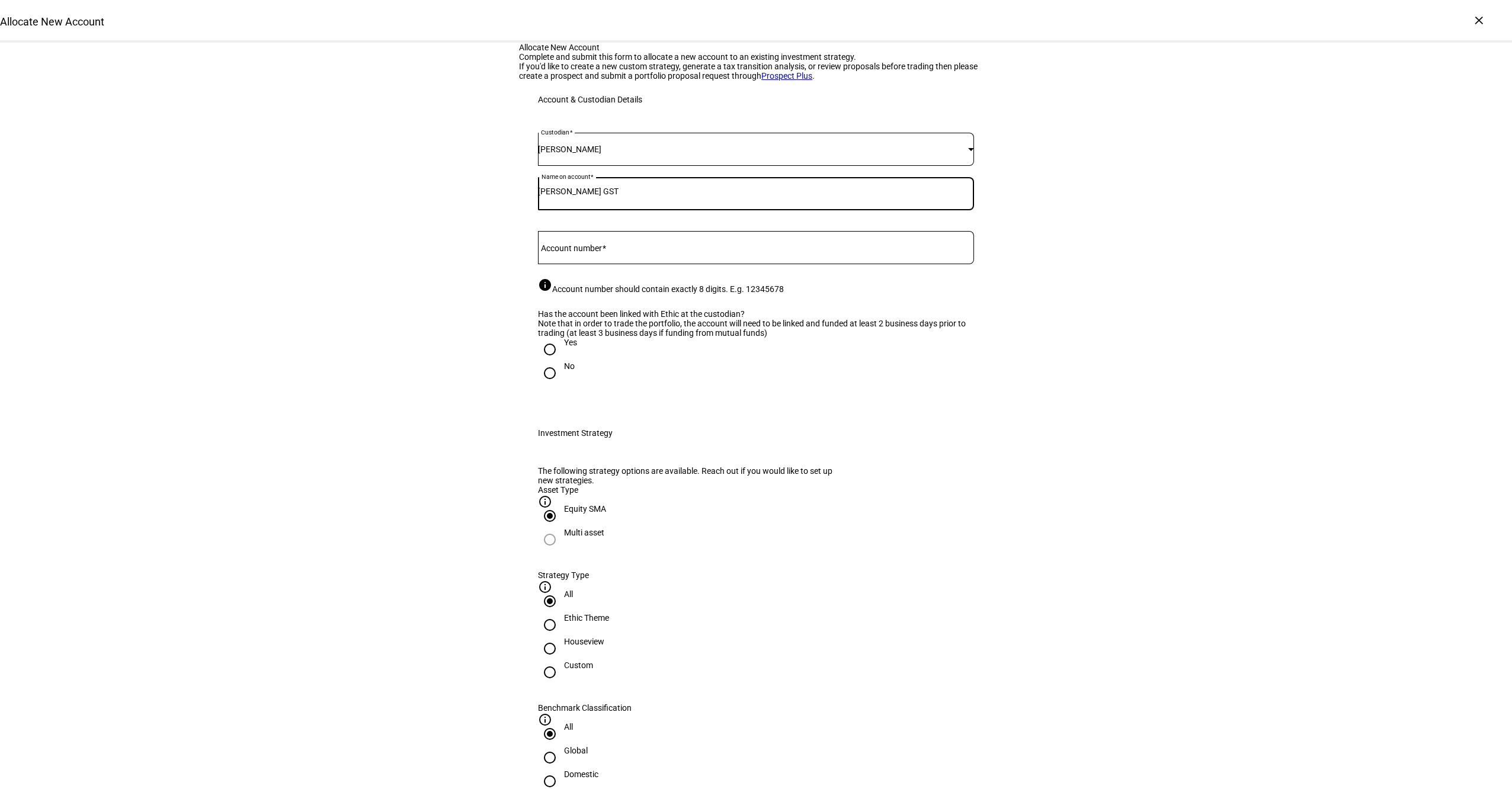
type input "[PERSON_NAME] GST"
click at [598, 253] on mat-label "Account number" at bounding box center [572, 247] width 61 height 9
click at [598, 250] on input "Account number" at bounding box center [755, 245] width 436 height 9
paste input "27112184"
type input "27112184"
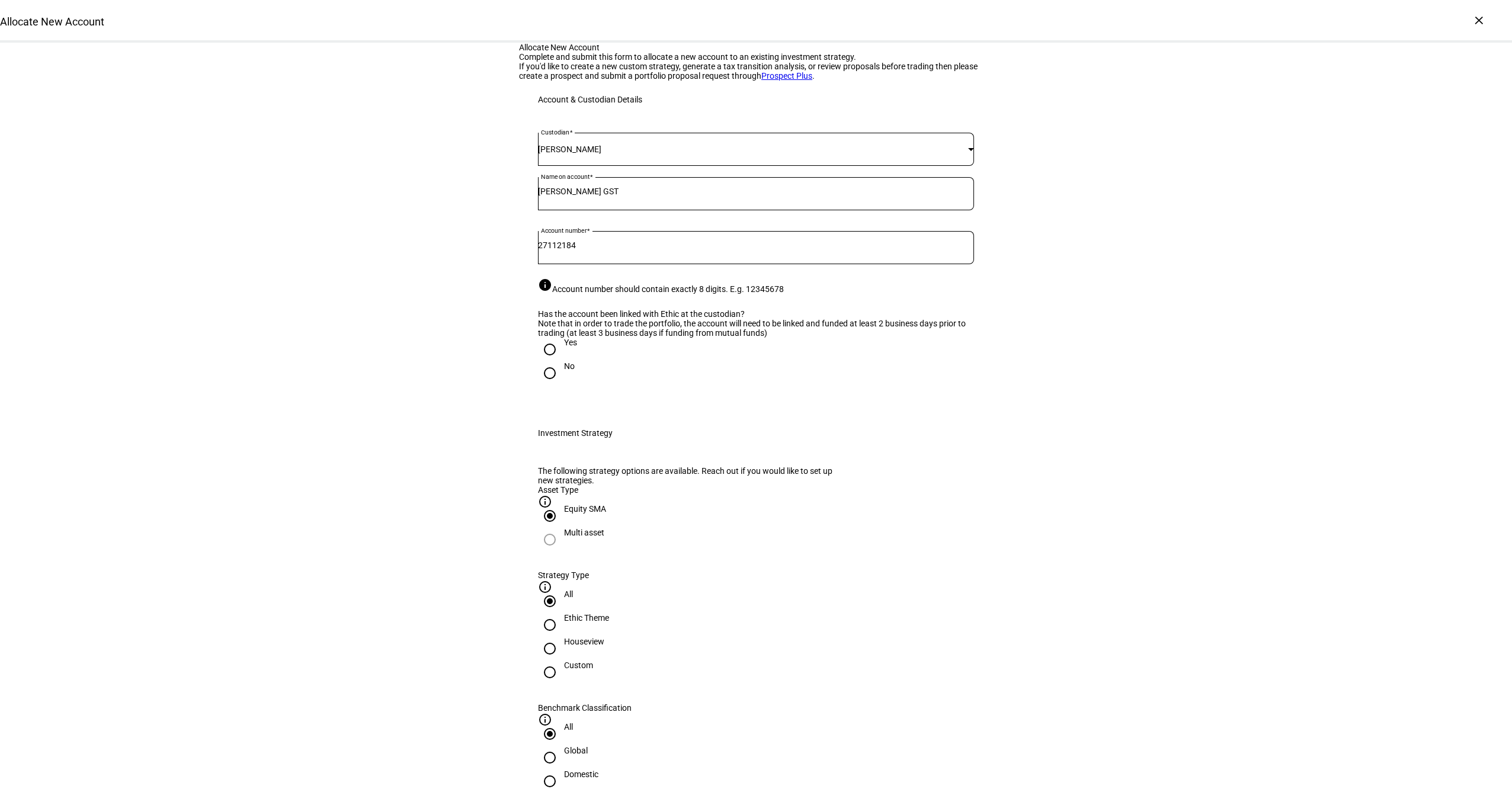
click at [566, 347] on div "Yes" at bounding box center [570, 342] width 13 height 9
click at [562, 361] on input "Yes" at bounding box center [549, 349] width 23 height 23
radio input "true"
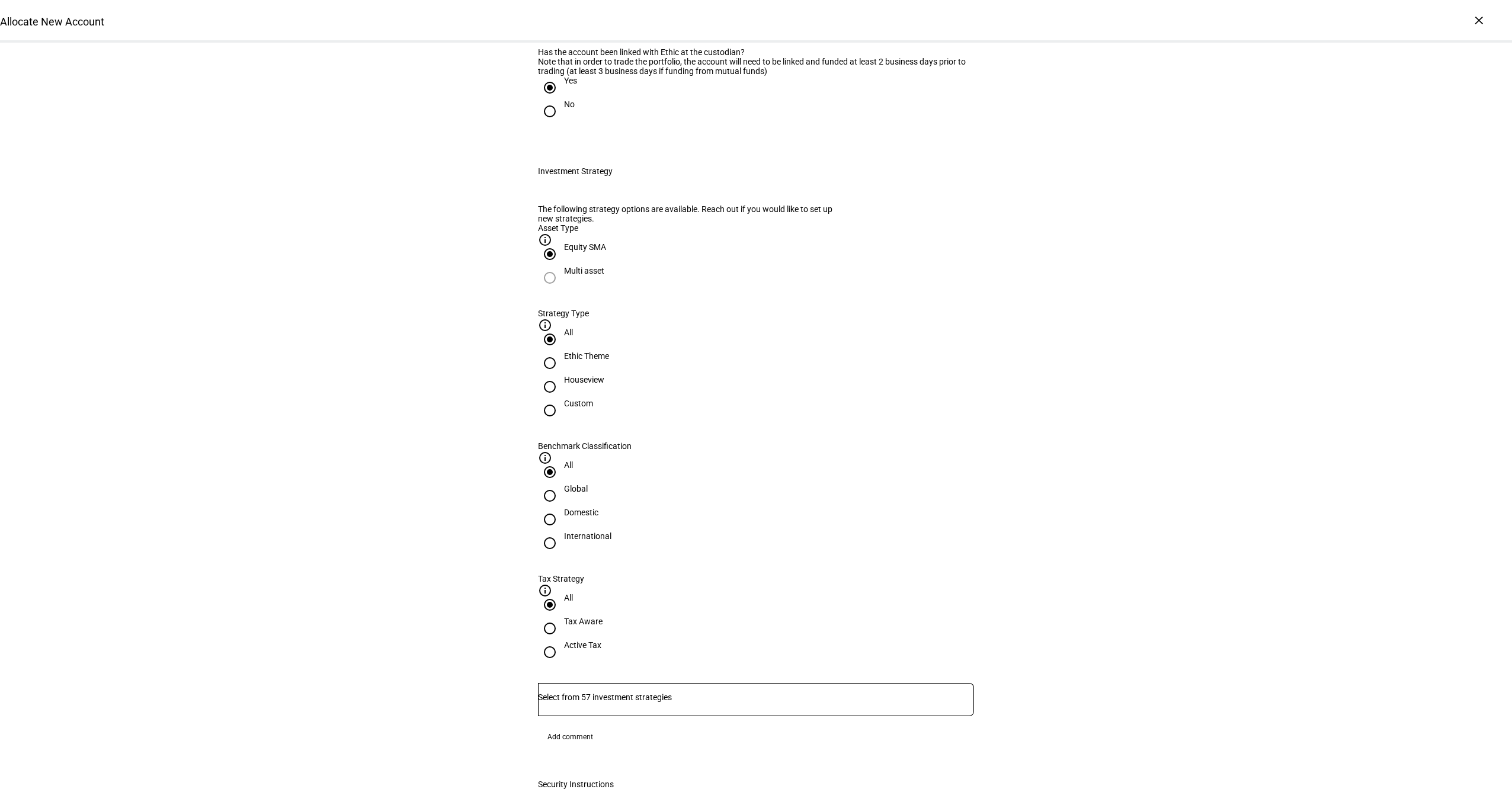
scroll to position [264, 0]
click at [605, 381] on div "Houseview" at bounding box center [584, 376] width 41 height 9
click at [562, 395] on input "Houseview" at bounding box center [549, 383] width 23 height 23
radio input "true"
click at [598, 505] on div "Domestic" at bounding box center [581, 509] width 34 height 9
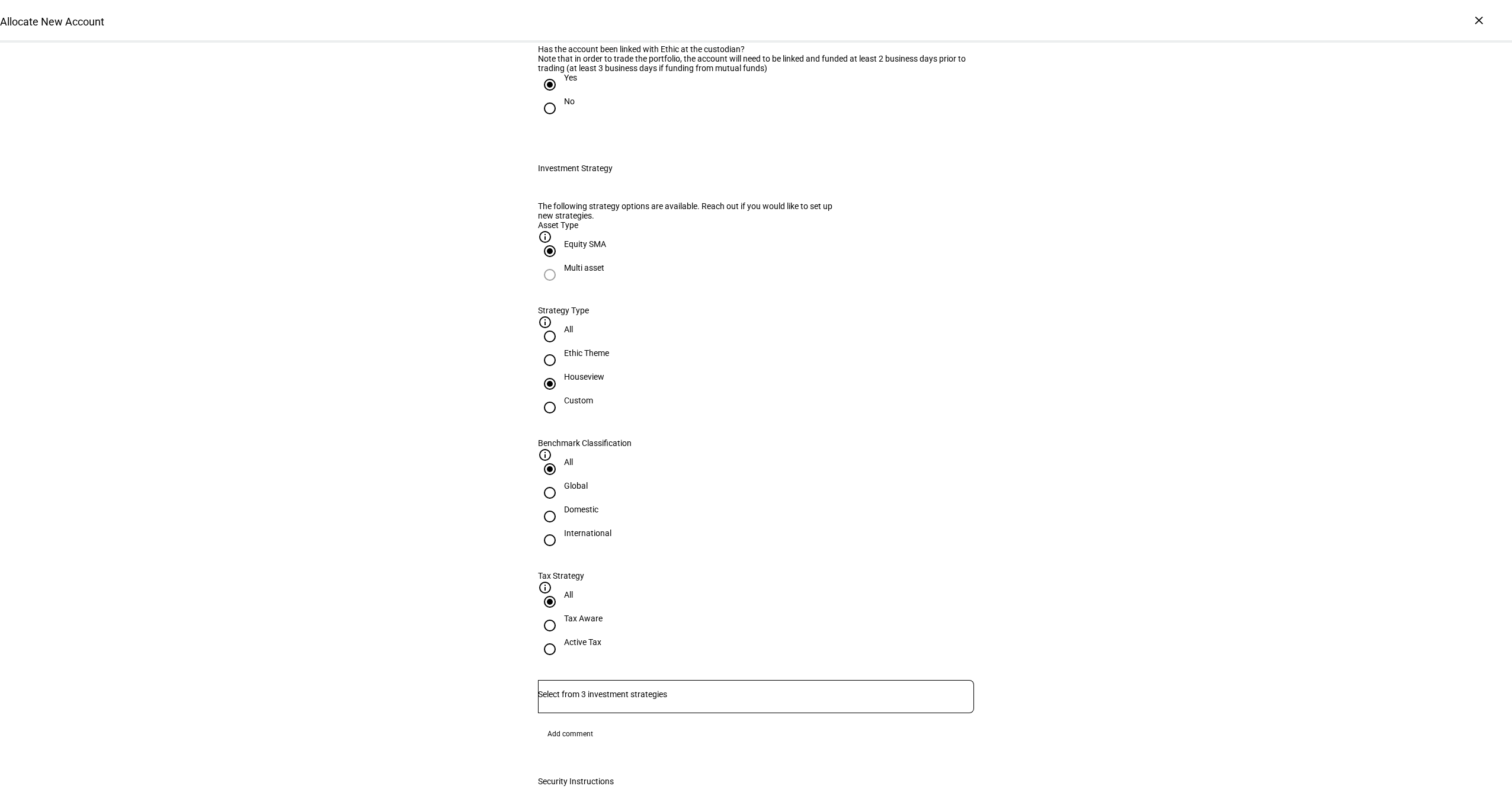
click at [562, 505] on input "Domestic" at bounding box center [549, 516] width 23 height 23
radio input "true"
click at [602, 637] on div "Active Tax" at bounding box center [582, 641] width 37 height 9
click at [562, 637] on input "Active Tax" at bounding box center [549, 648] width 23 height 23
radio input "true"
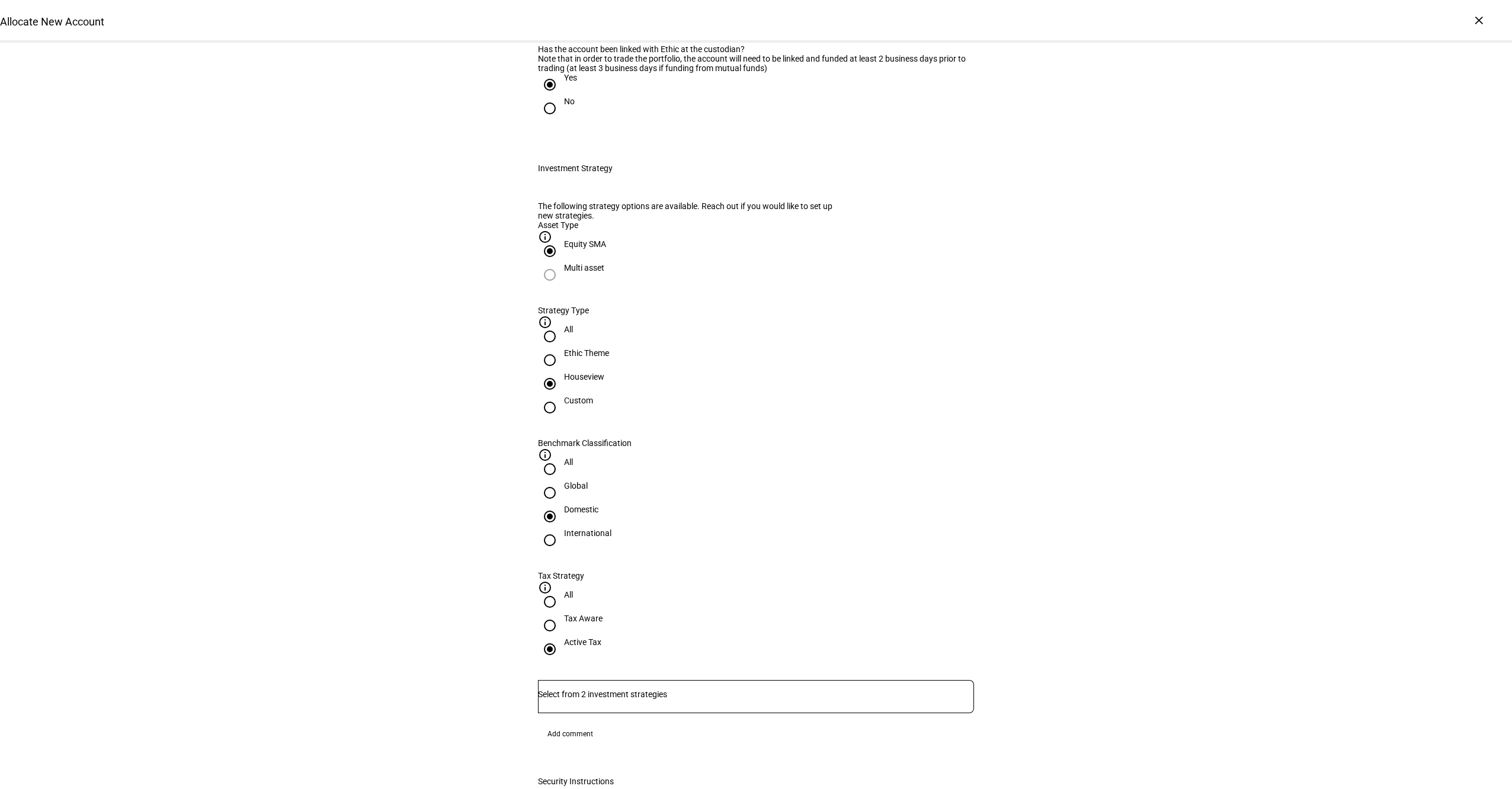
click at [857, 533] on eth-radio-group "All Global Domestic International" at bounding box center [755, 514] width 436 height 114
click at [848, 689] on input "Number" at bounding box center [755, 694] width 436 height 9
click at [711, 591] on span "Corient - Active Tax Strategy - High TE - IVV" at bounding box center [637, 588] width 185 height 14
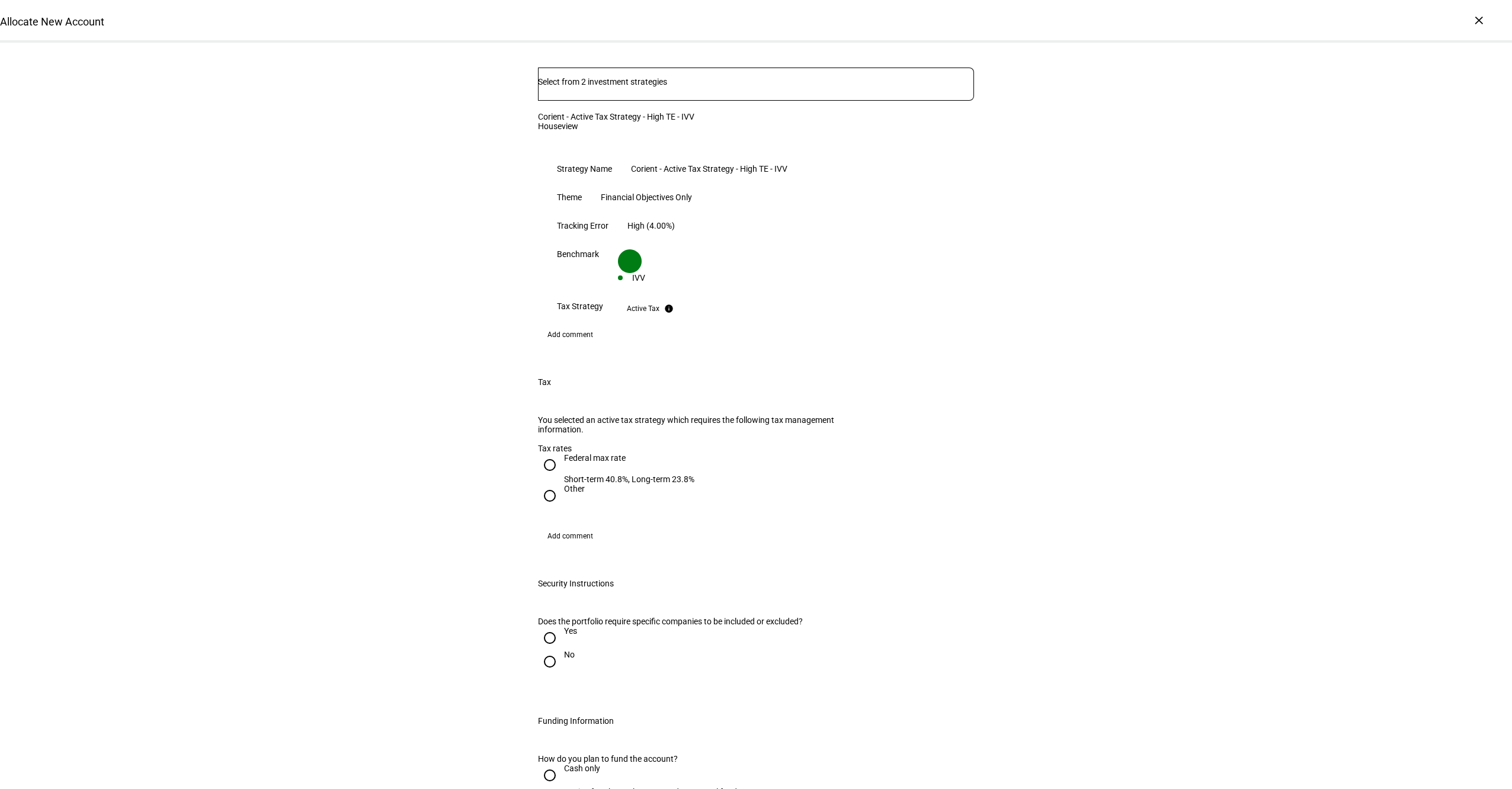
scroll to position [898, 0]
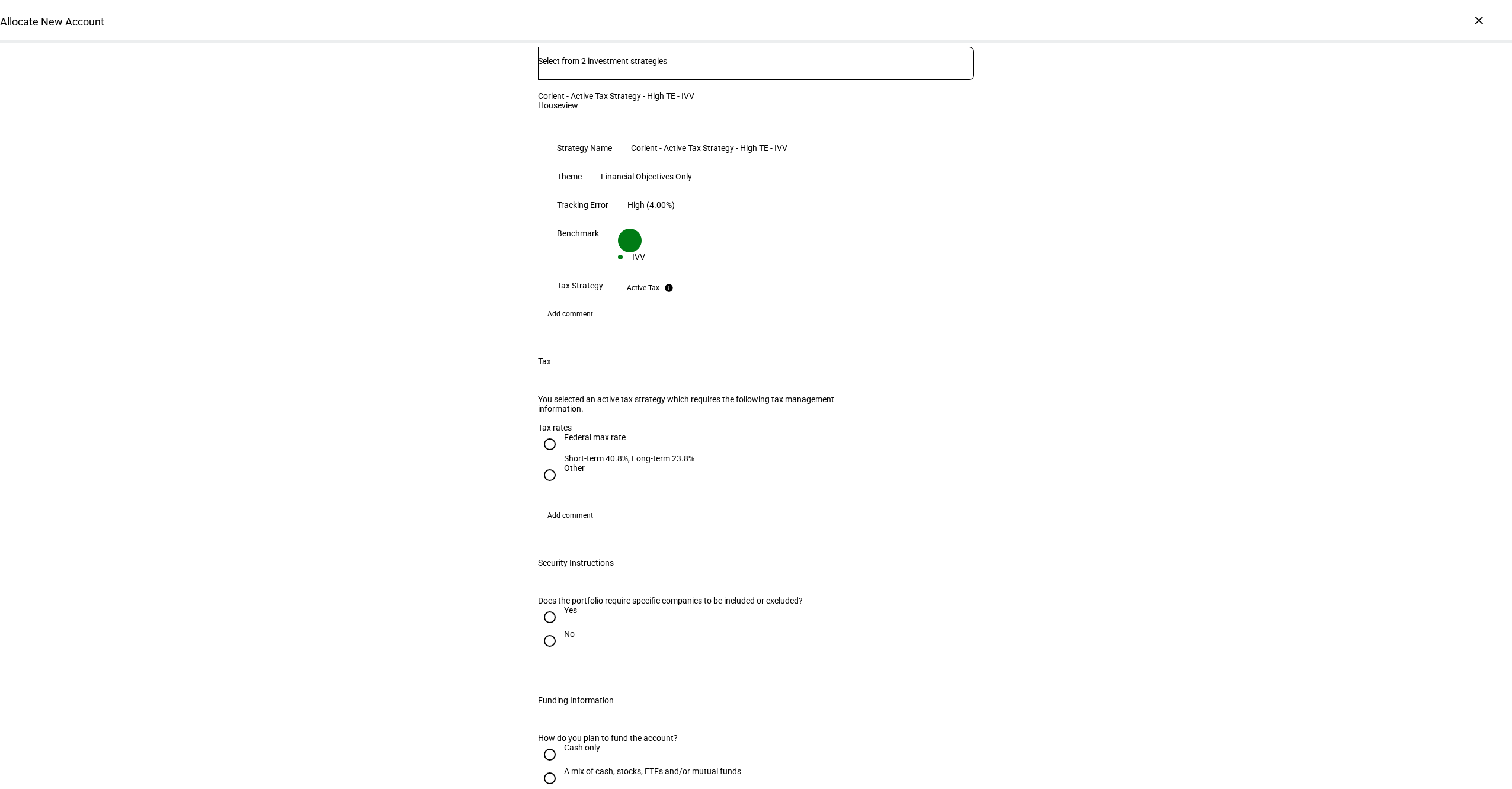
click at [564, 432] on div "Federal max rate" at bounding box center [629, 436] width 130 height 9
click at [562, 432] on input "Federal max rate Short-term 40.8%, Long-term 23.8%" at bounding box center [549, 444] width 23 height 23
radio input "true"
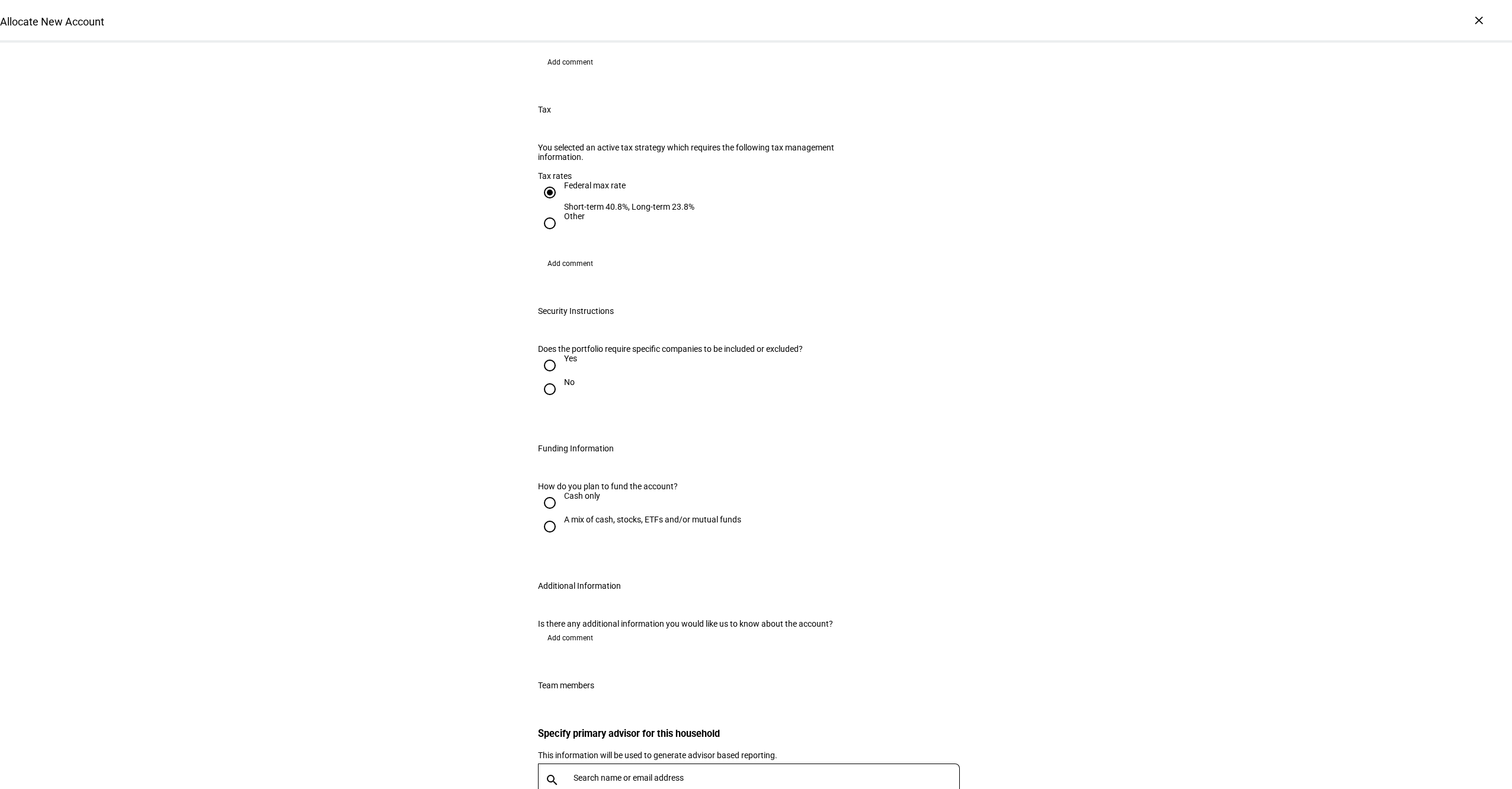
scroll to position [1208, 0]
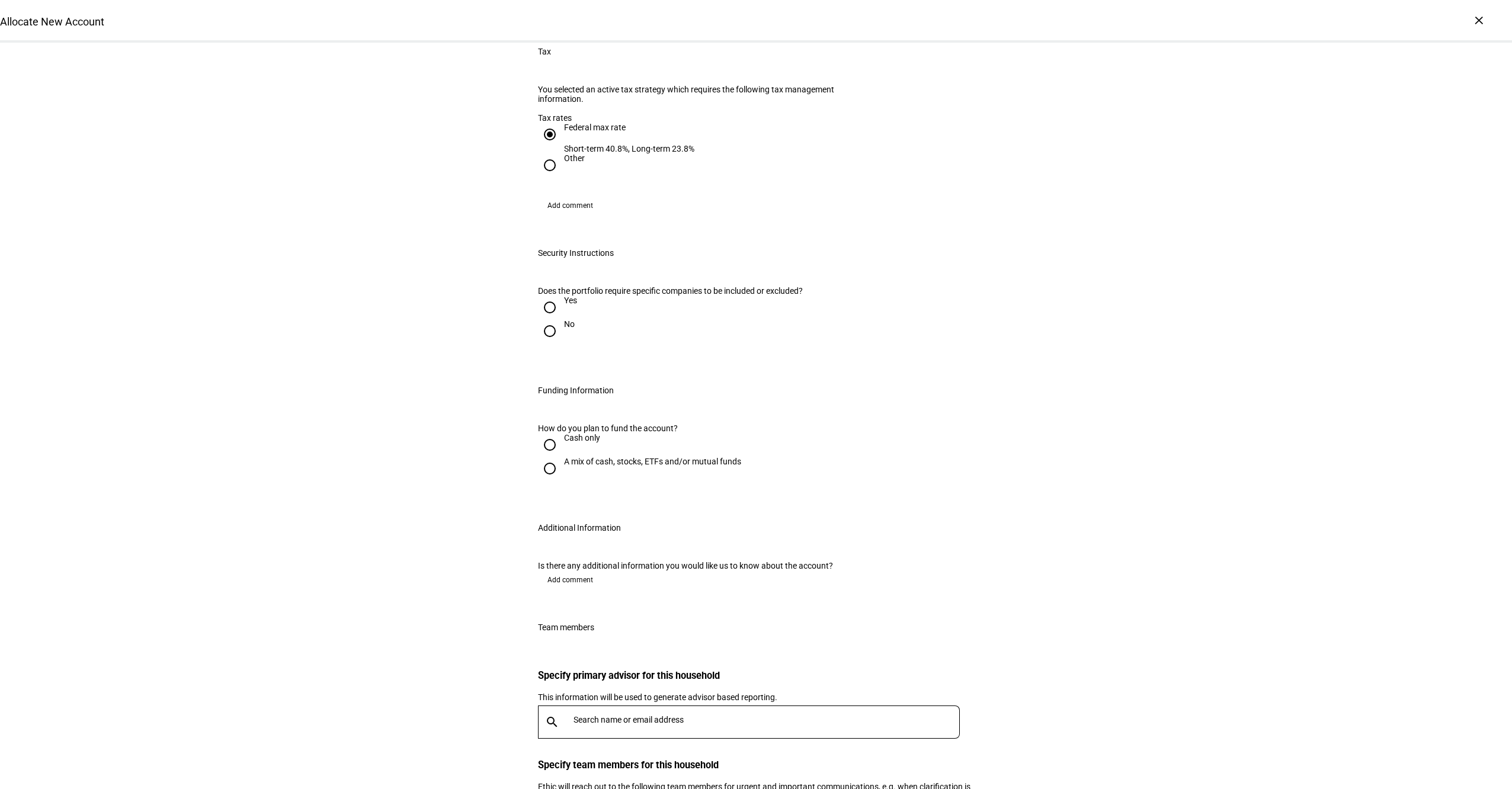
click at [550, 319] on input "No" at bounding box center [549, 331] width 23 height 23
radio input "true"
click at [575, 456] on div "A mix of cash, stocks, ETFs and/or mutual funds" at bounding box center [652, 461] width 177 height 9
click at [562, 456] on input "A mix of cash, stocks, ETFs and/or mutual funds" at bounding box center [549, 468] width 23 height 23
radio input "true"
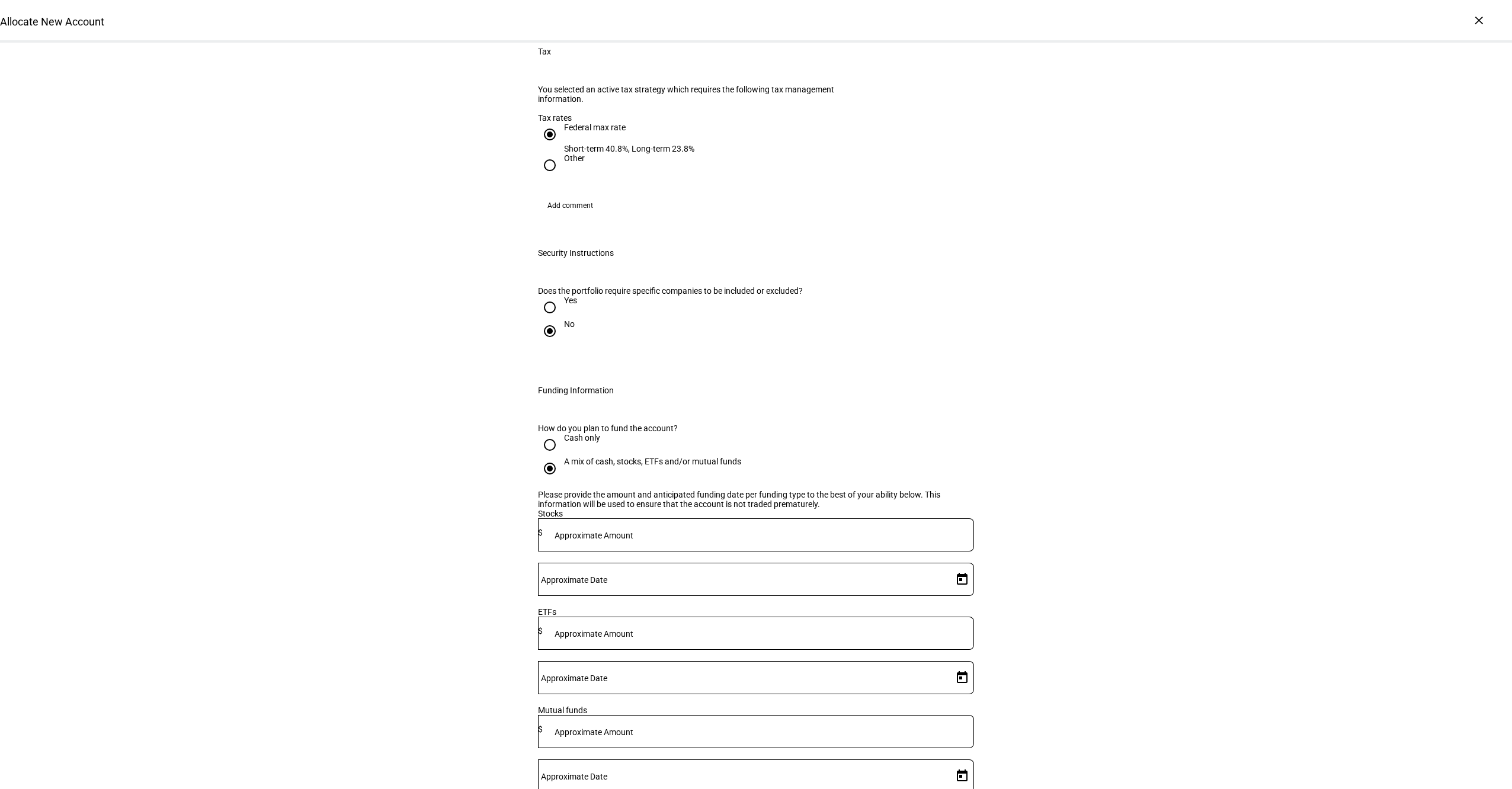
click at [701, 524] on div at bounding box center [758, 535] width 431 height 33
type input "1,313,000"
click at [948, 565] on span "Open calendar" at bounding box center [962, 579] width 28 height 28
click at [907, 683] on span "20" at bounding box center [907, 677] width 21 height 21
type input "[DATE]"
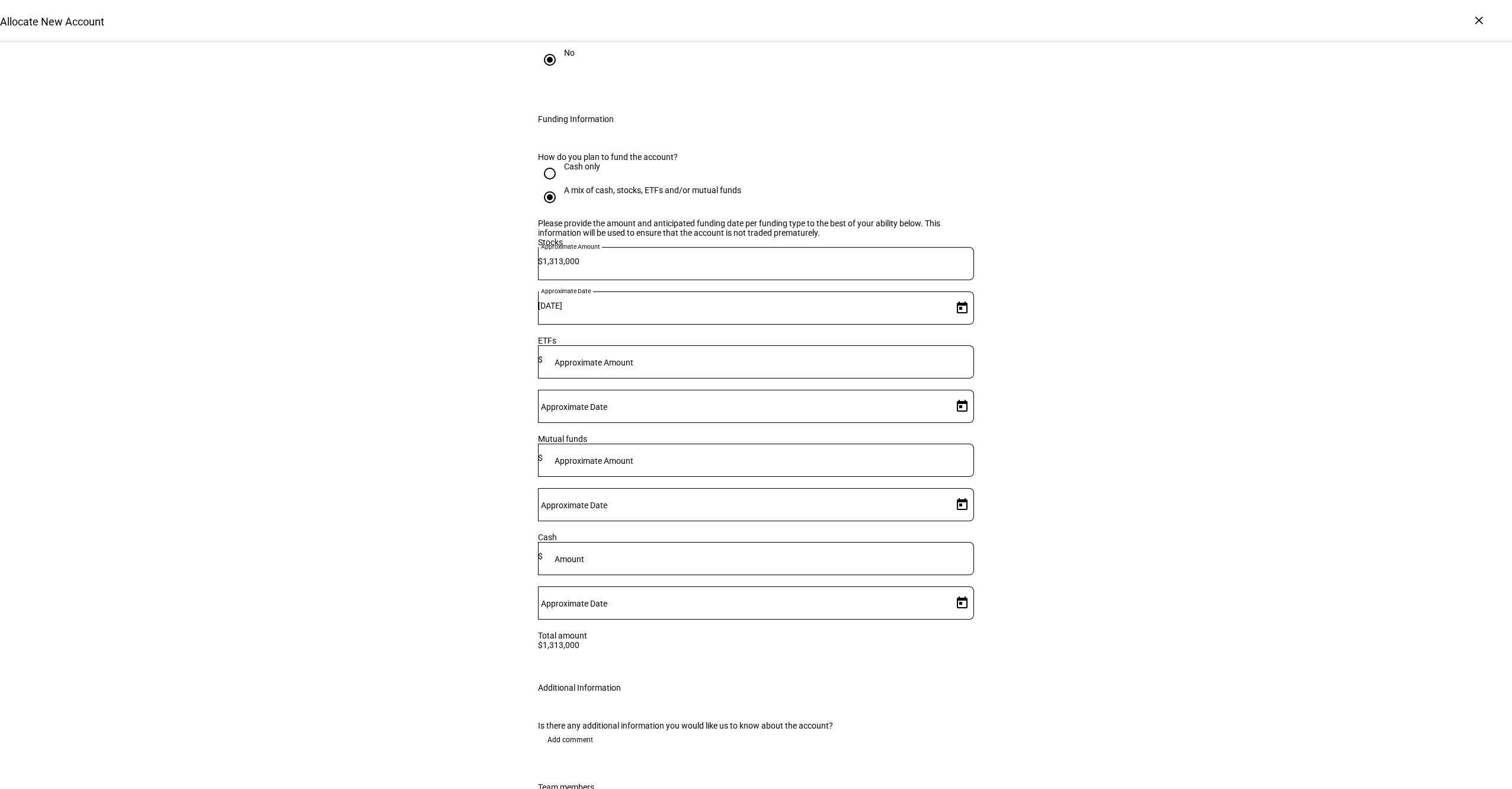
scroll to position [1571, 0]
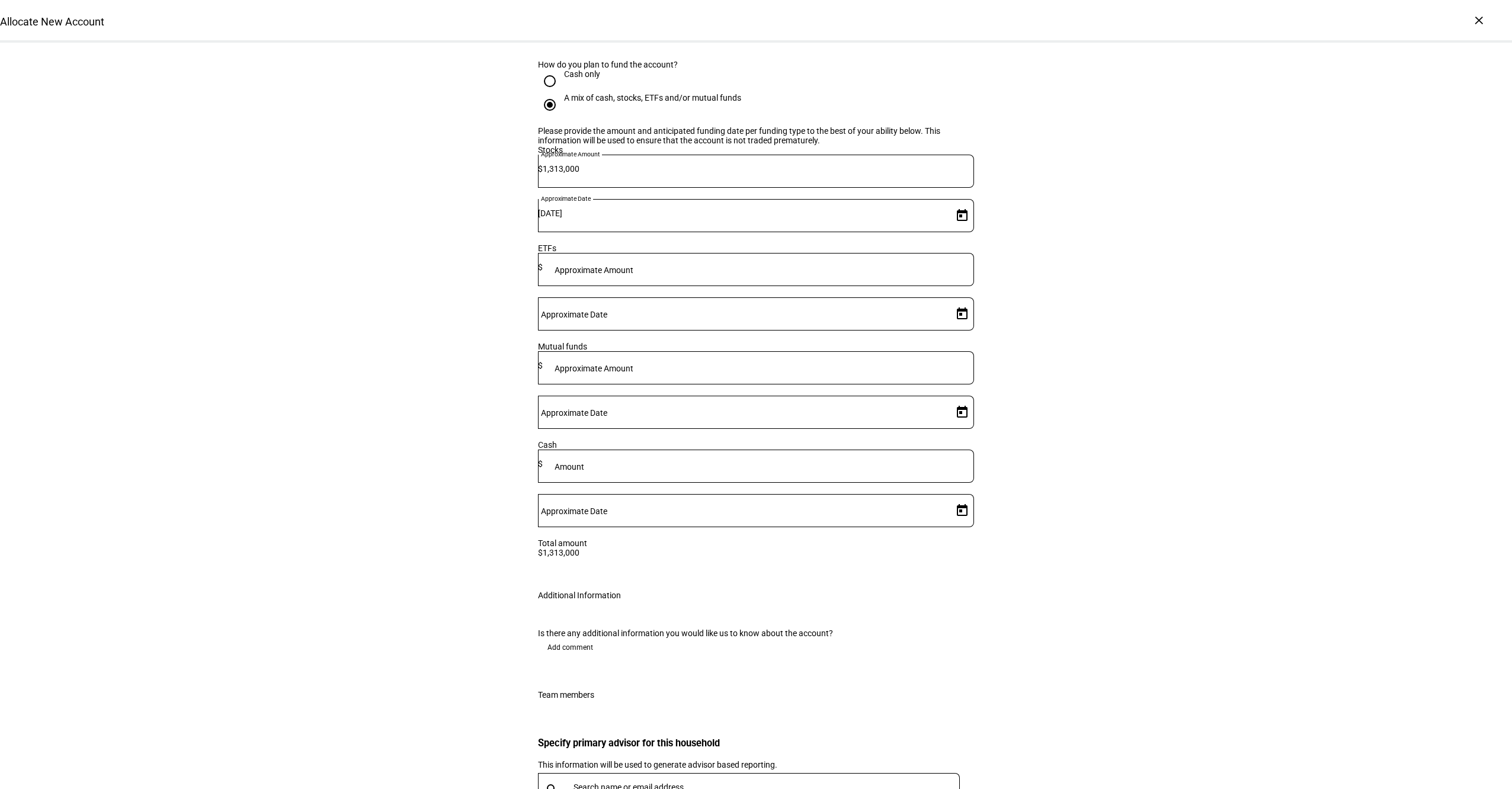
click at [577, 638] on span "Add comment" at bounding box center [570, 647] width 46 height 19
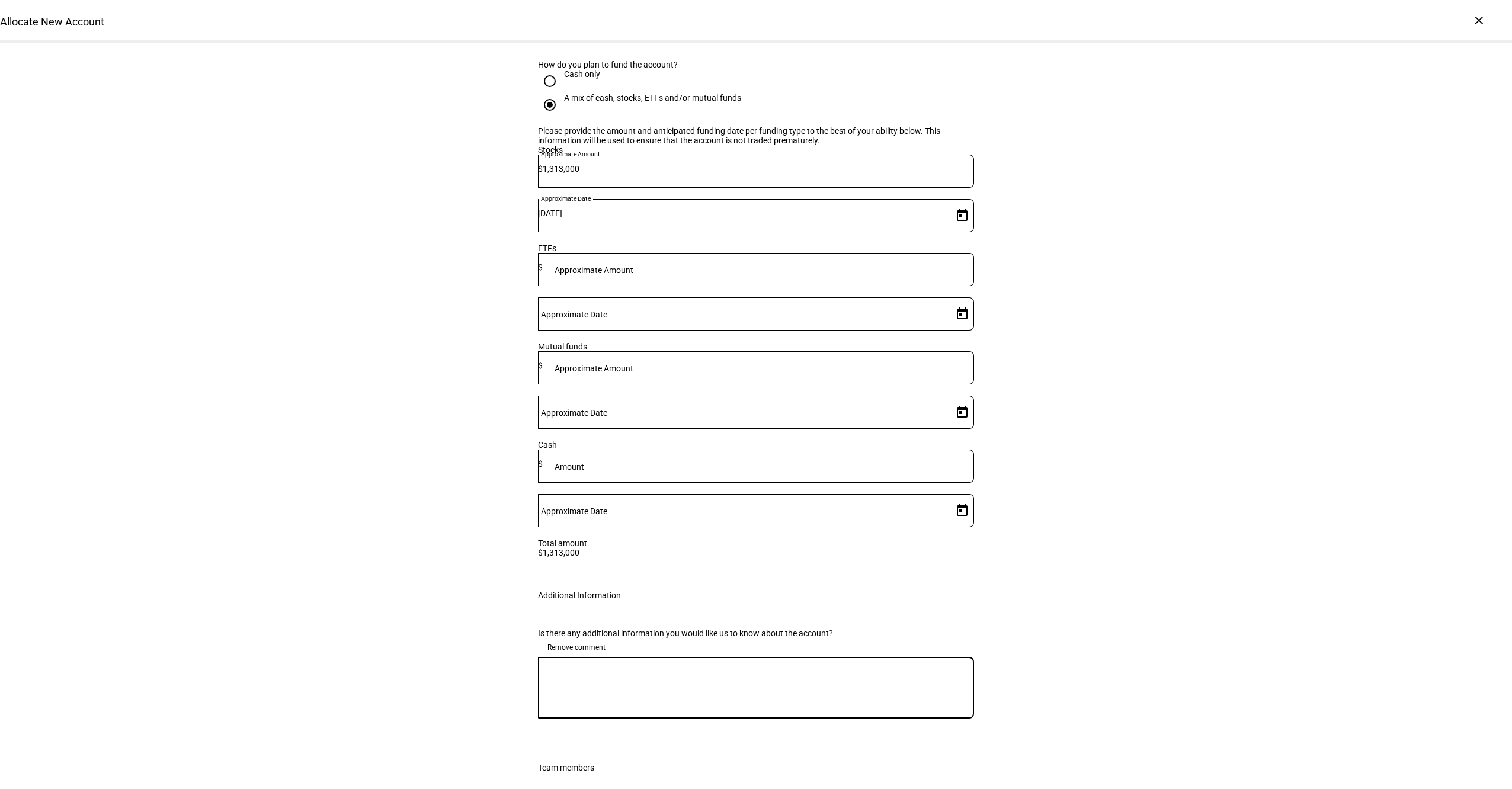
click at [595, 666] on textarea at bounding box center [755, 687] width 436 height 43
click at [545, 666] on textarea "Please raise cash for a $70k distribution with a $55k net realized gain budget." at bounding box center [755, 687] width 436 height 43
drag, startPoint x: 546, startPoint y: 486, endPoint x: 536, endPoint y: 483, distance: 10.4
click at [538, 657] on div "Please raise cash for a $70k distribution with a $55k net realized gain budget." at bounding box center [755, 687] width 436 height 62
click at [859, 666] on textarea "When implementing, please raise cash for a $70k distribution with a $55k net re…" at bounding box center [755, 687] width 436 height 43
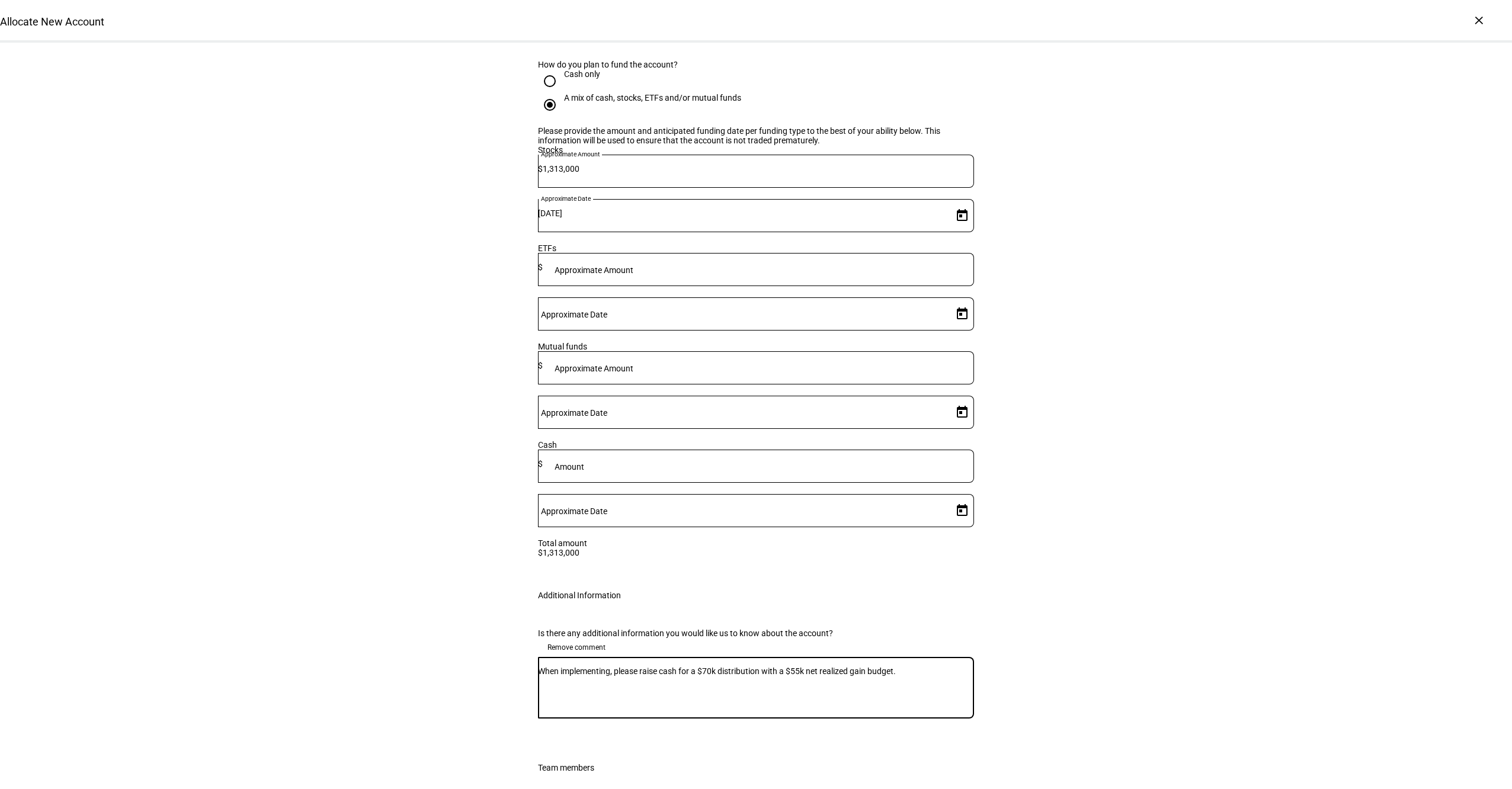
scroll to position [1696, 0]
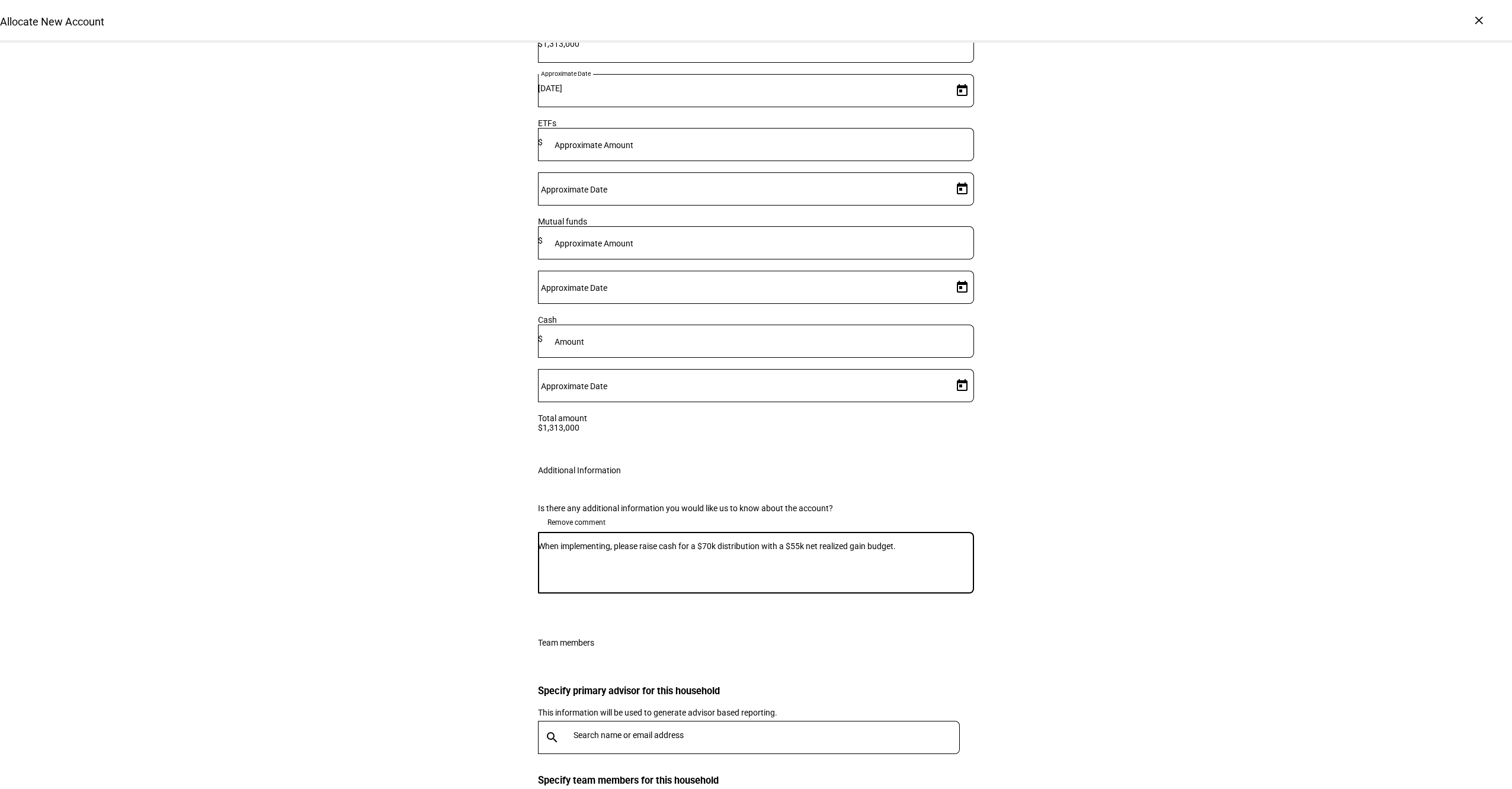
type textarea "When implementing, please raise cash for a $70k distribution with a $55k net re…"
click at [720, 730] on input "text" at bounding box center [769, 734] width 391 height 9
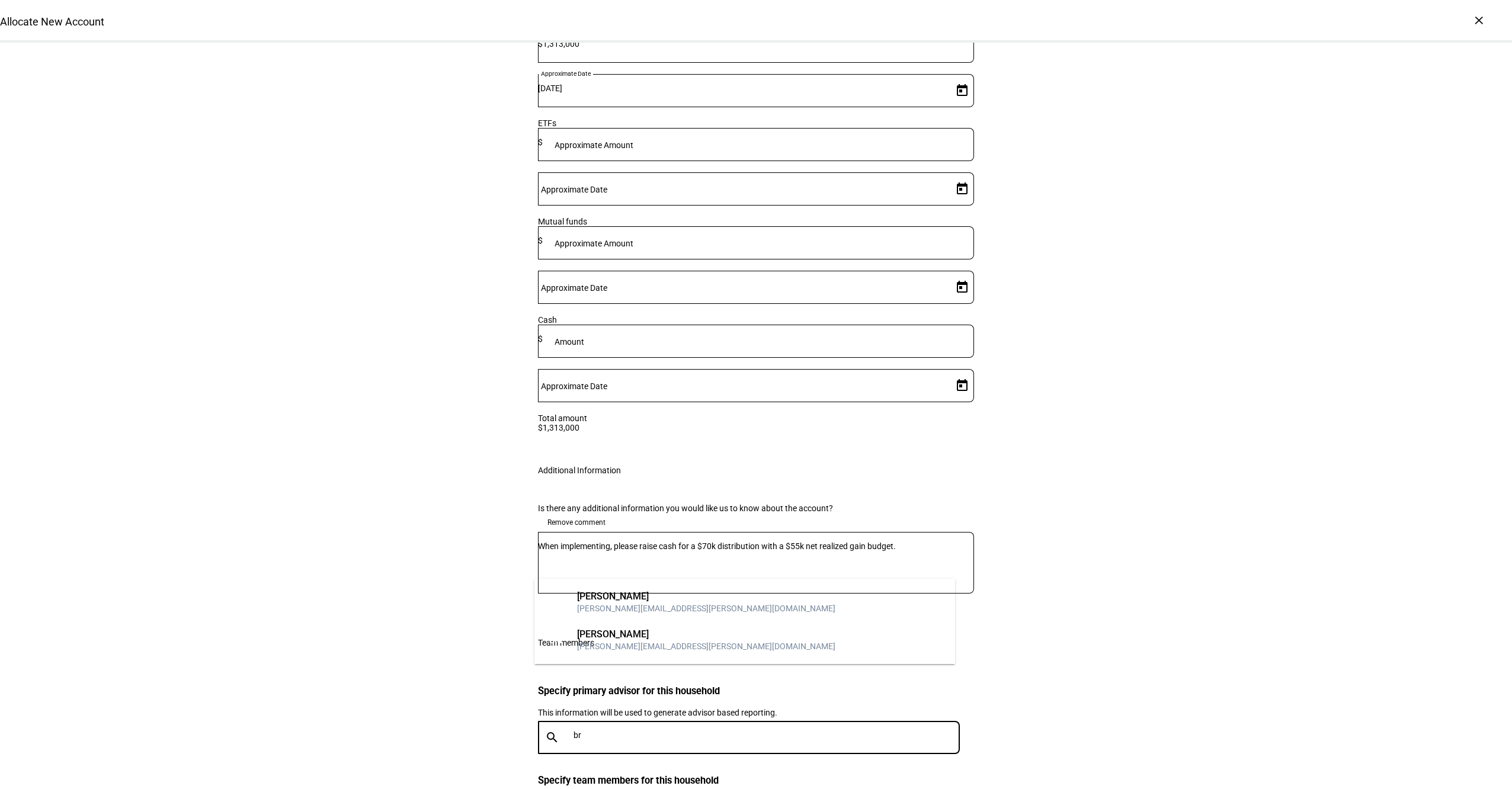
type input "b"
type input "holden"
click at [716, 597] on mat-option "MH [PERSON_NAME] [PERSON_NAME][EMAIL_ADDRESS][PERSON_NAME][DOMAIN_NAME]" at bounding box center [744, 602] width 420 height 38
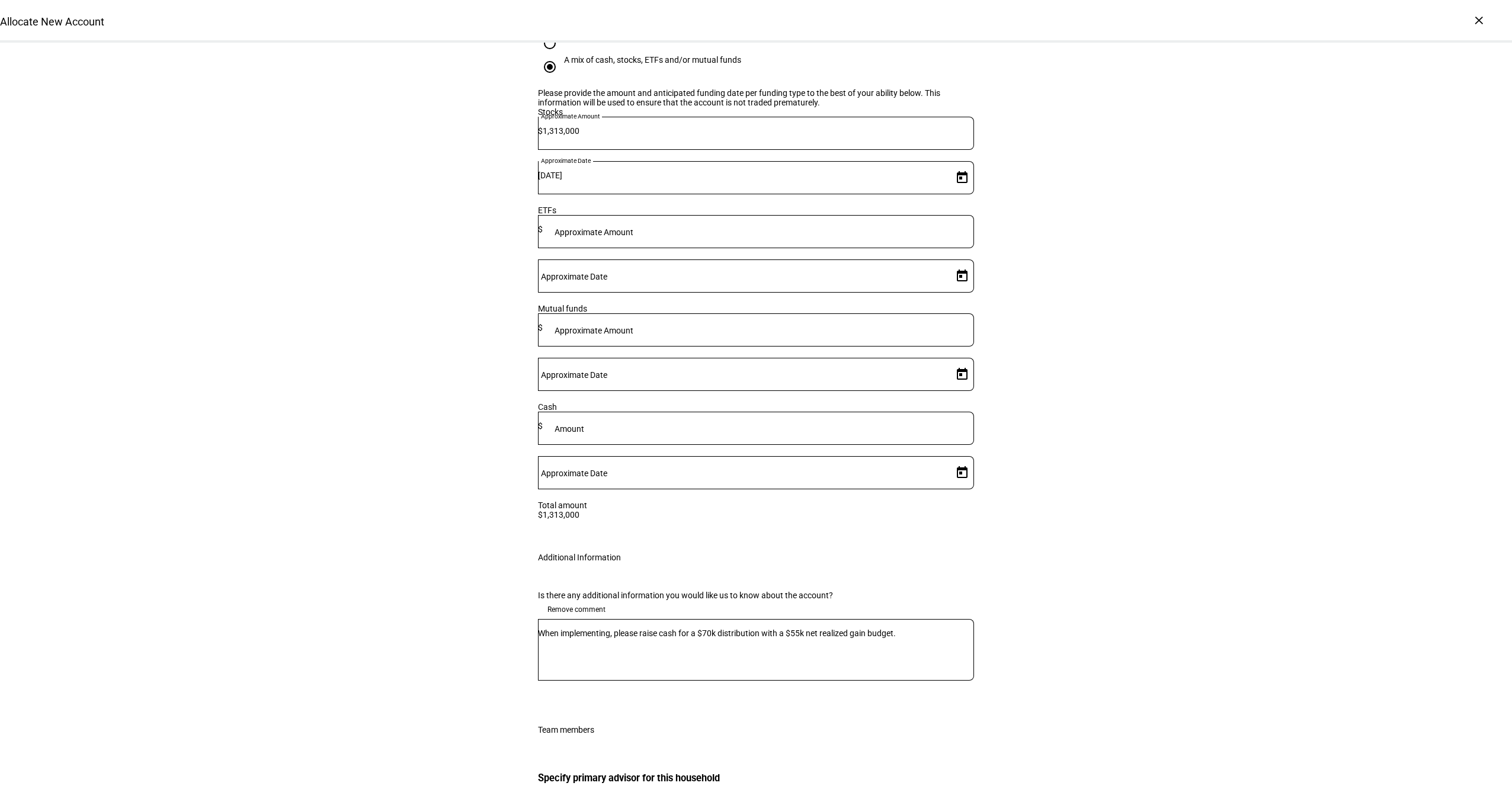
scroll to position [1756, 0]
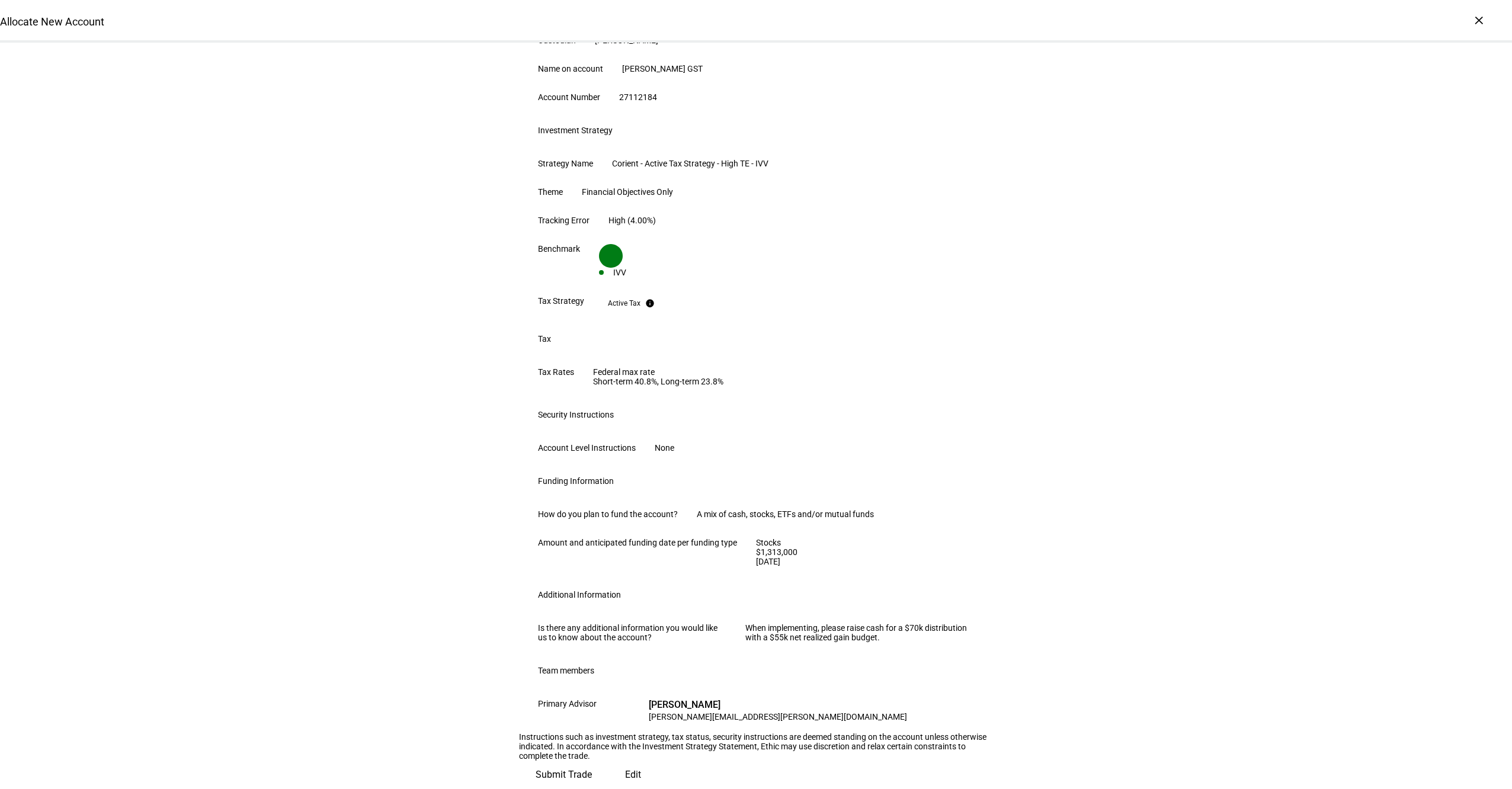
scroll to position [425, 0]
click at [592, 764] on span "Submit Trade" at bounding box center [563, 775] width 56 height 28
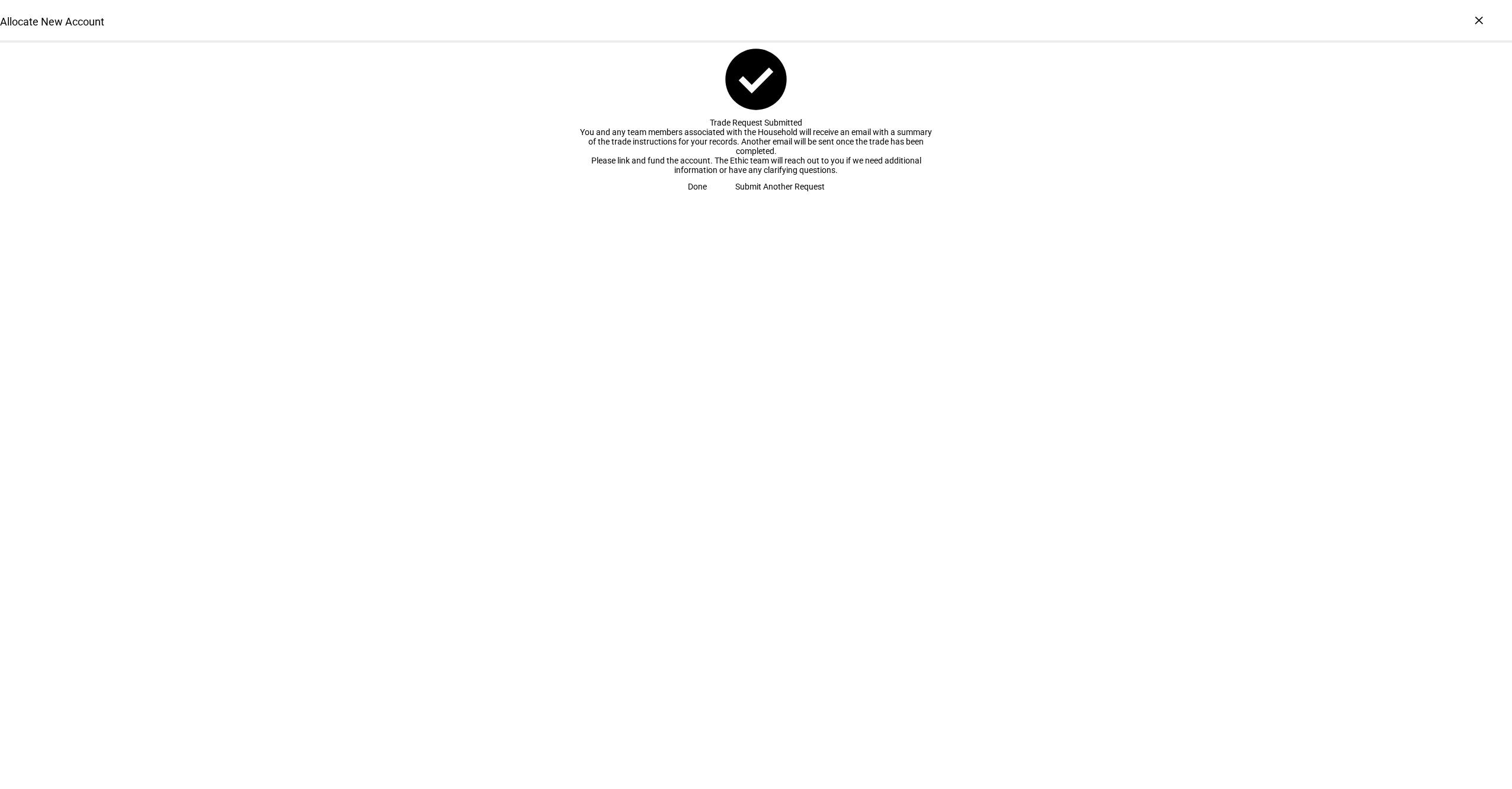
click at [721, 198] on span at bounding box center [697, 186] width 48 height 23
